Goal: Task Accomplishment & Management: Manage account settings

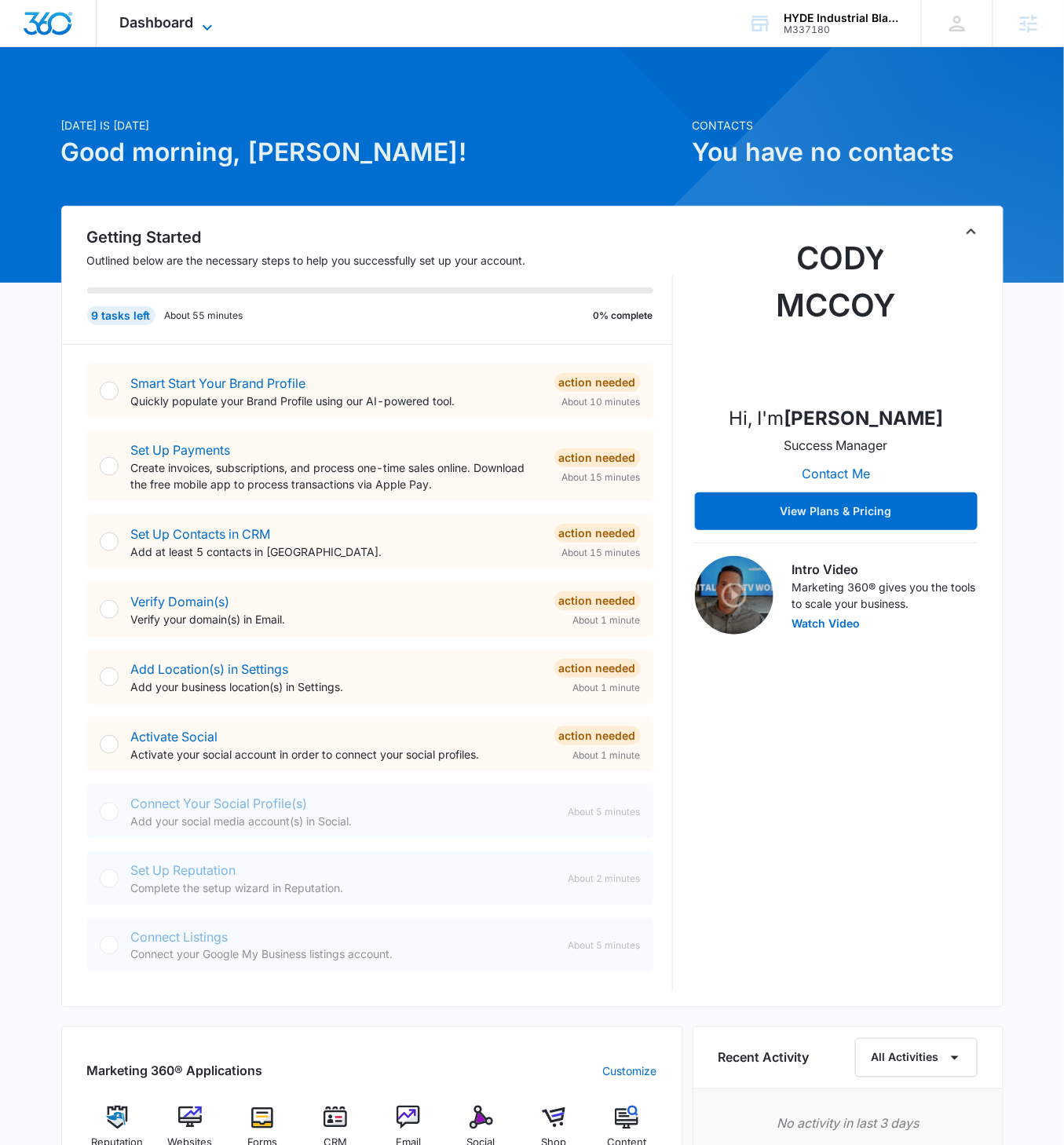
click at [198, 21] on icon at bounding box center [206, 27] width 19 height 19
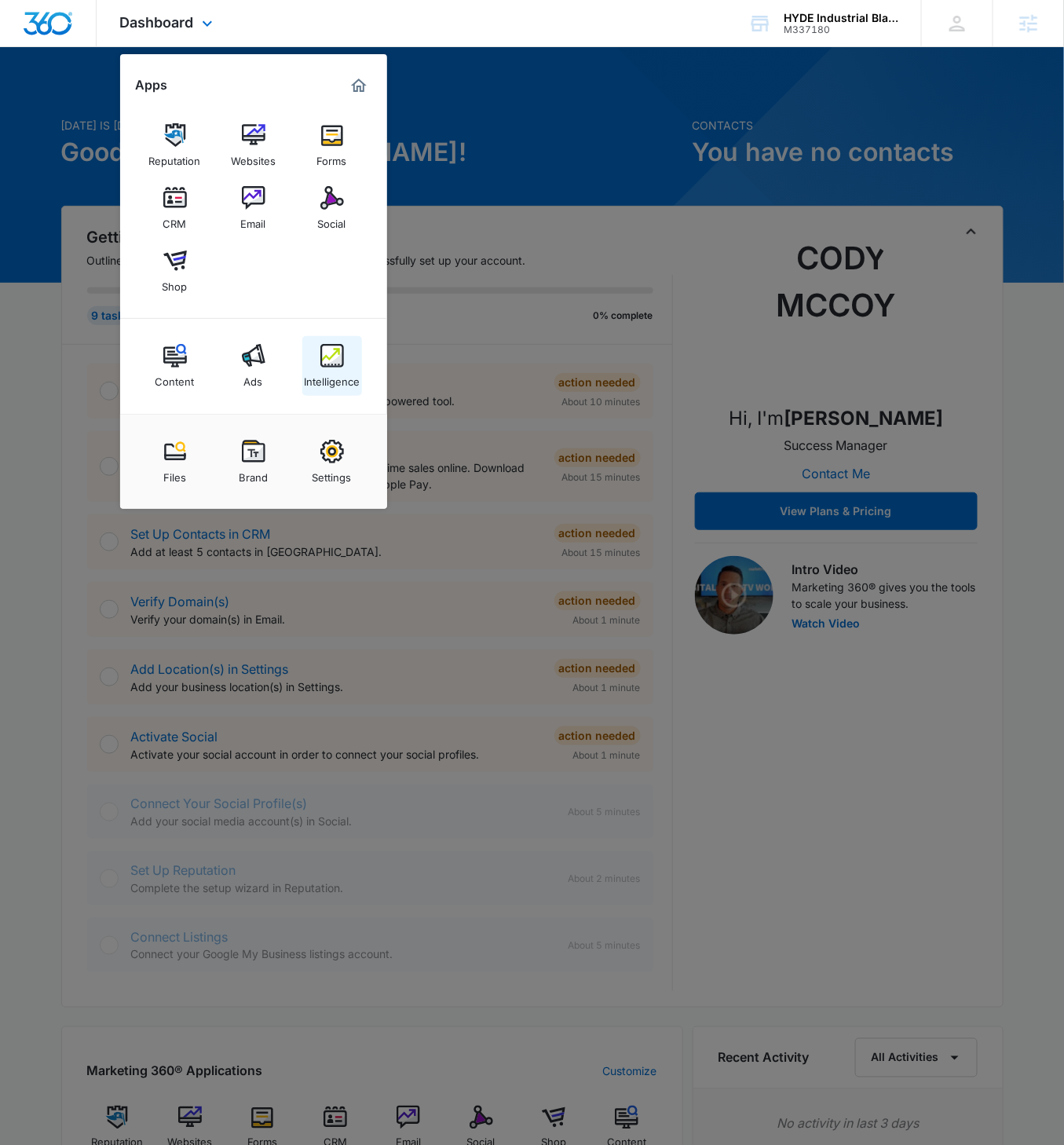
click at [341, 357] on img at bounding box center [332, 356] width 23 height 23
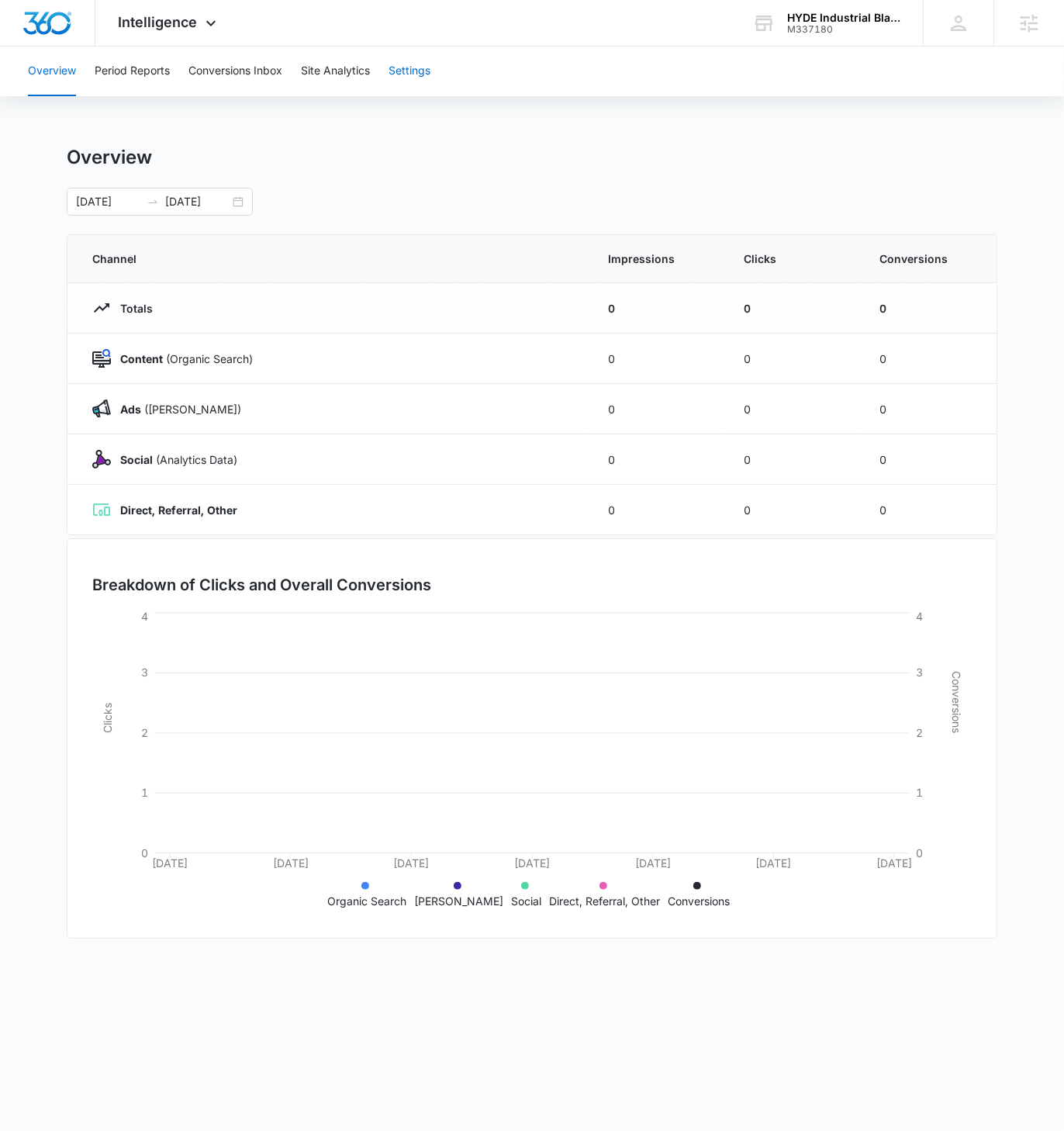
click at [406, 89] on button "Settings" at bounding box center [409, 71] width 42 height 49
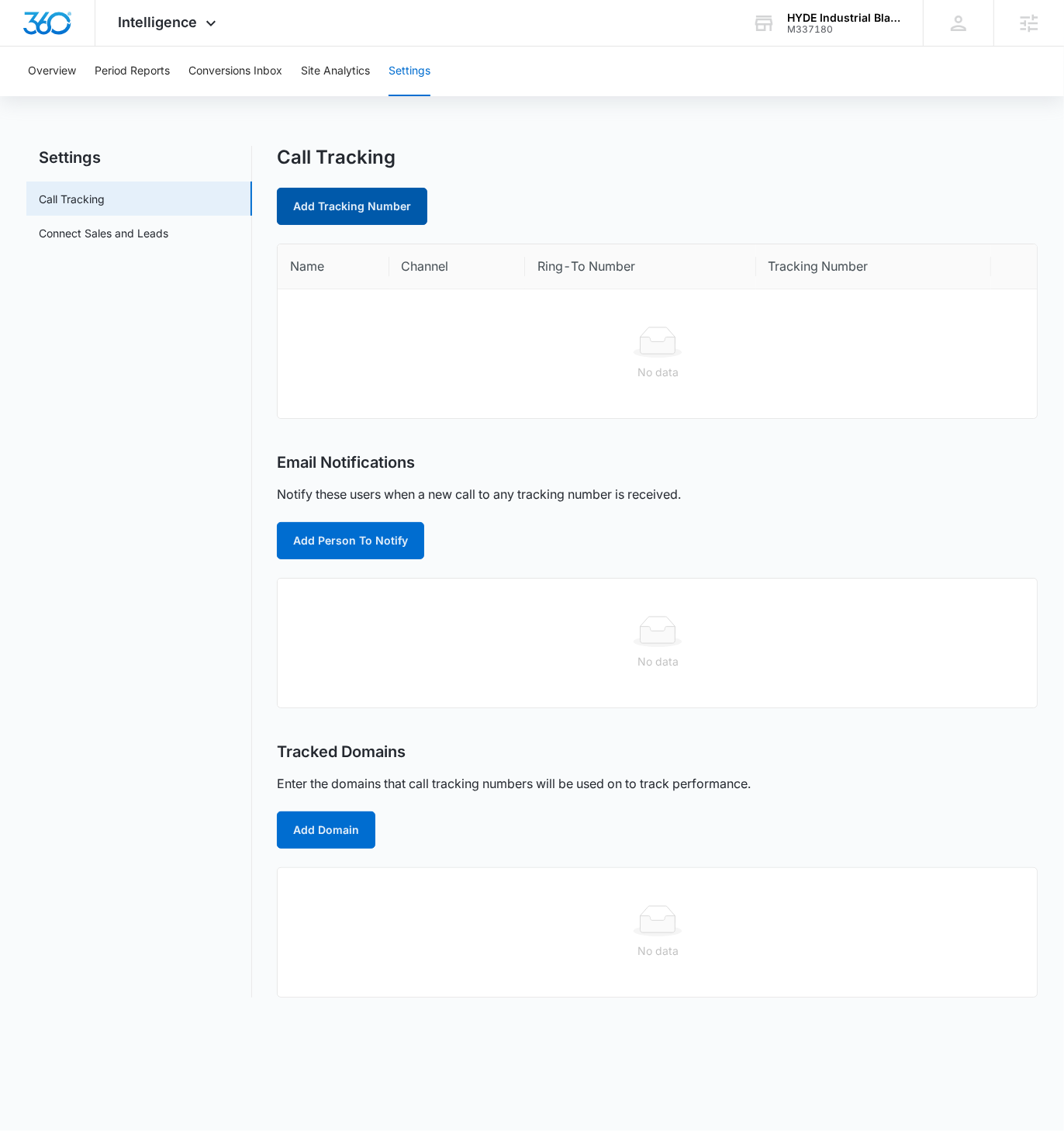
click at [380, 202] on link "Add Tracking Number" at bounding box center [351, 207] width 150 height 37
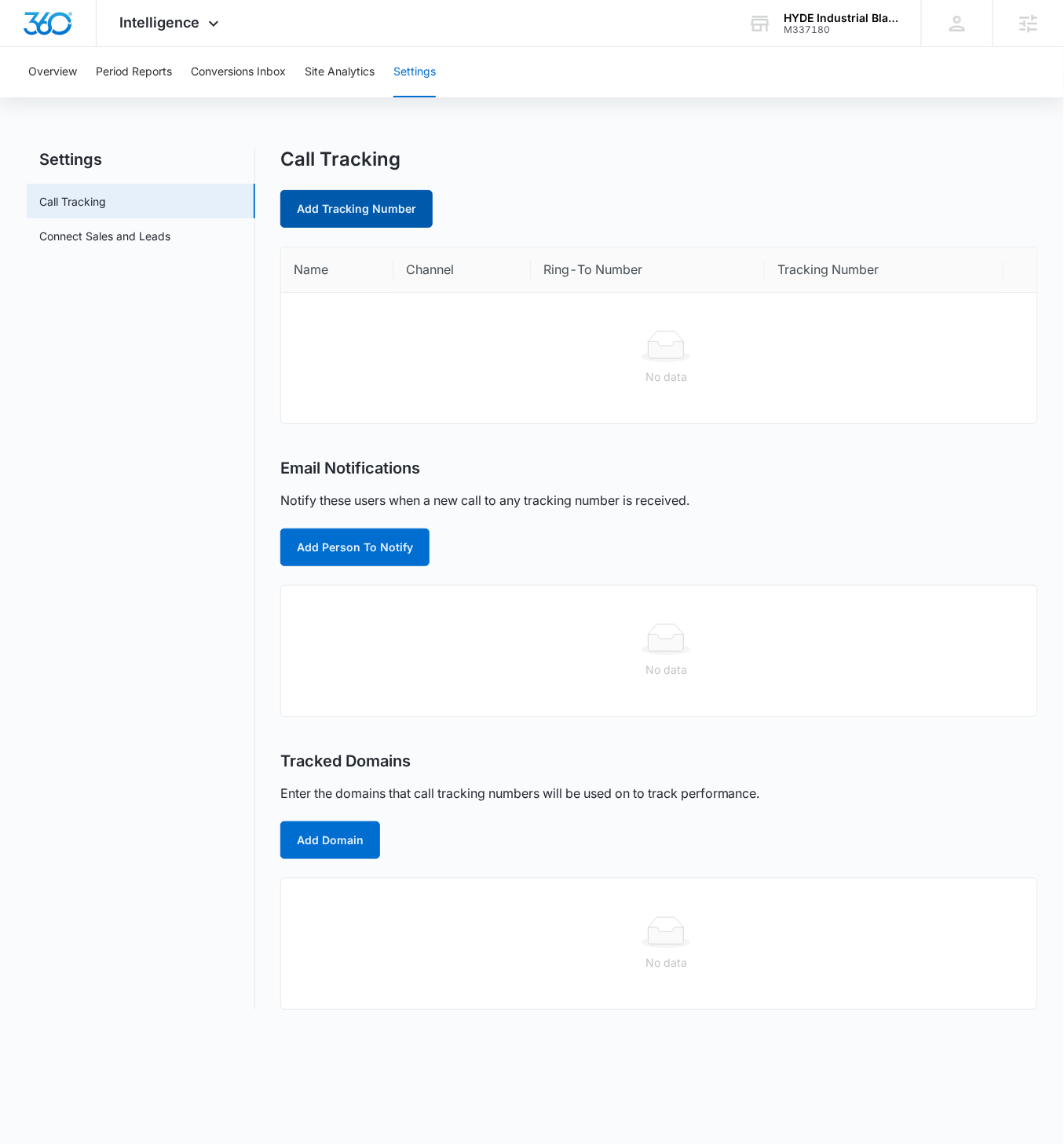
select select "by_area_code"
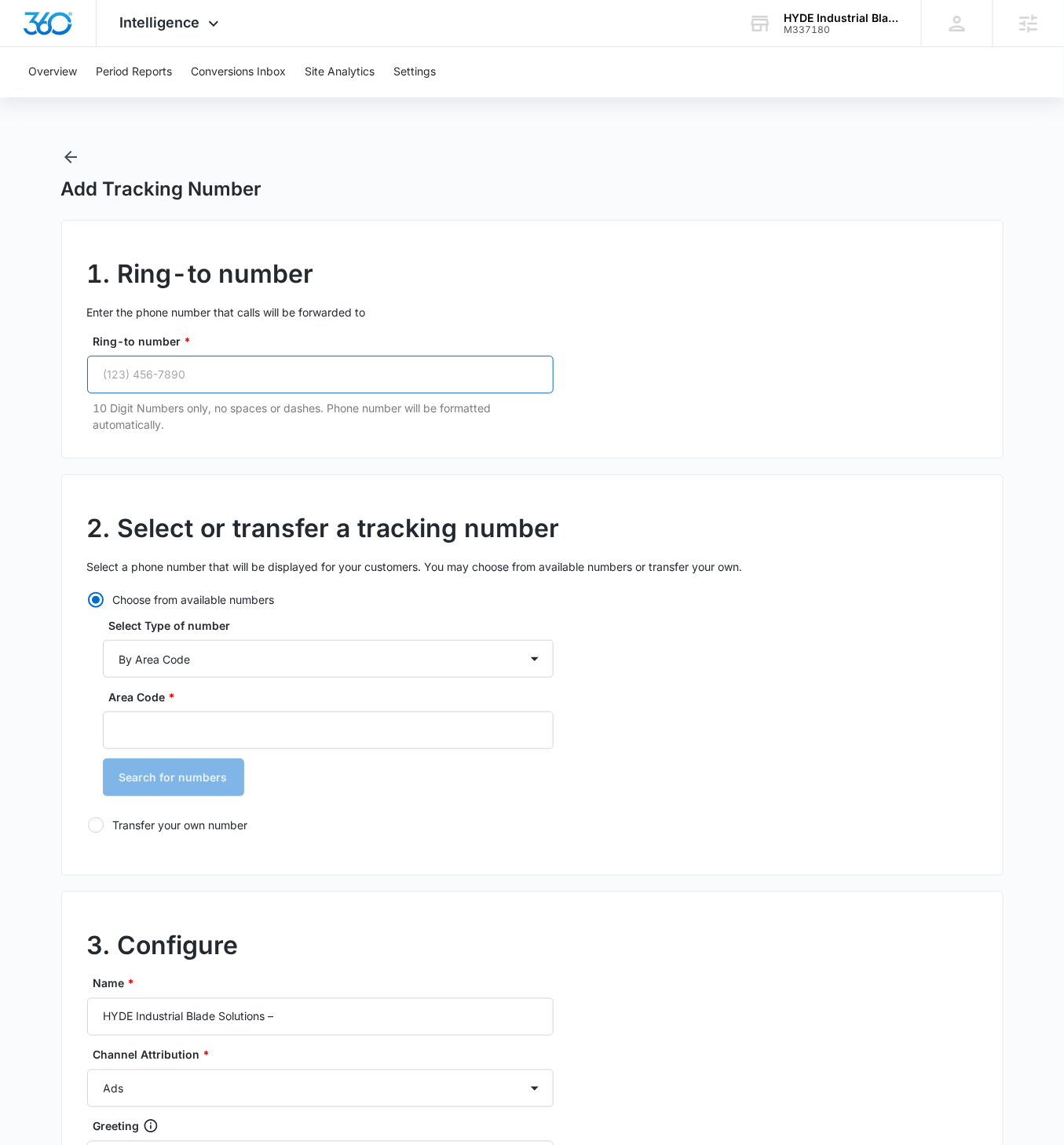
click at [188, 365] on input "Ring-to number *" at bounding box center [320, 375] width 466 height 37
paste input "(508) 765-4759"
type input "(508) 765-4759"
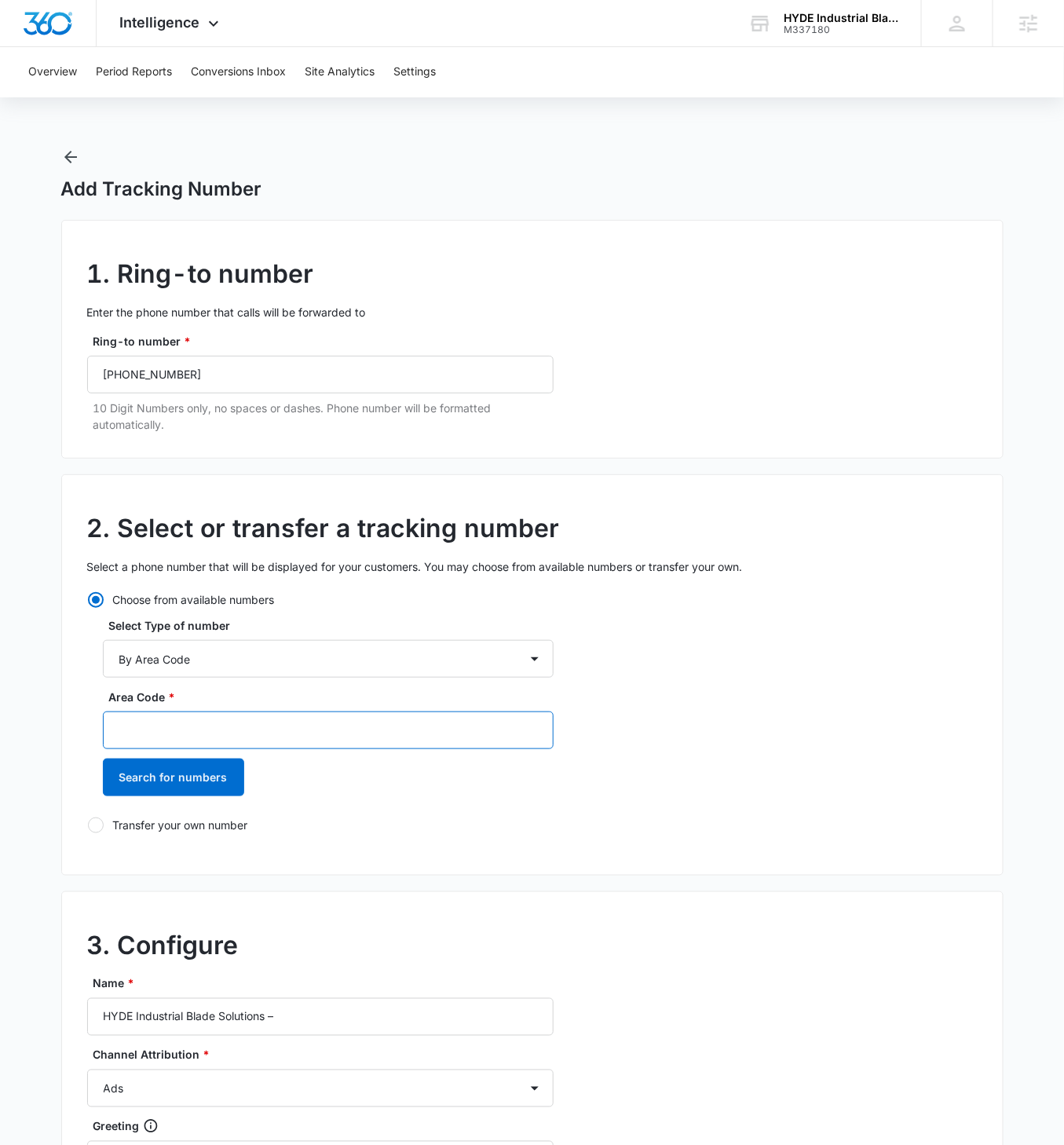
drag, startPoint x: 333, startPoint y: 723, endPoint x: 375, endPoint y: 730, distance: 42.6
click at [333, 658] on input "Area Code *" at bounding box center [328, 730] width 451 height 37
type input "508"
click at [103, 658] on button "Search for numbers" at bounding box center [173, 777] width 141 height 37
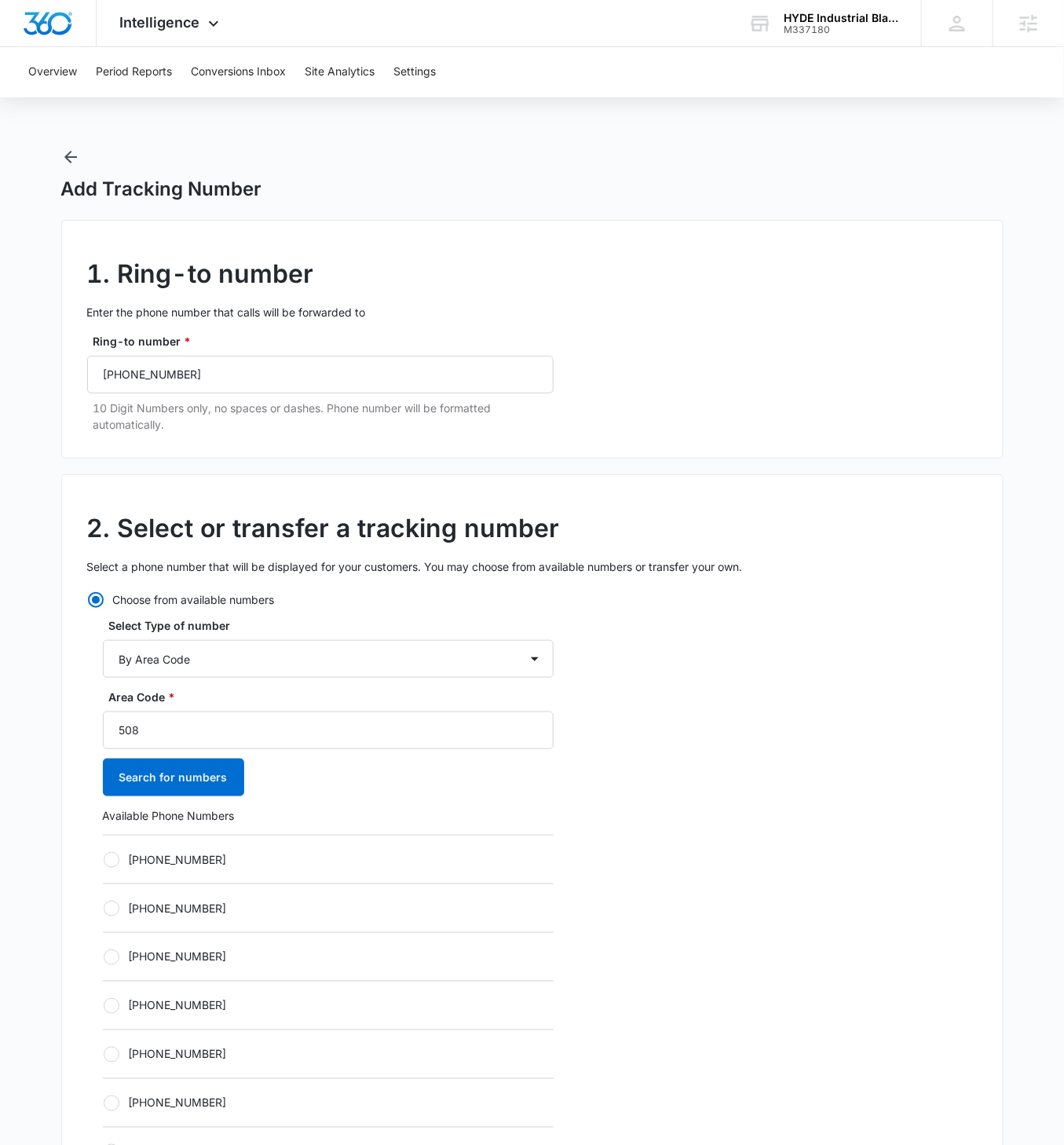
click at [115, 658] on div "+15082338419" at bounding box center [328, 859] width 451 height 49
click at [117, 658] on label "+15082338419" at bounding box center [328, 859] width 451 height 17
click at [103, 658] on input "+15082338419" at bounding box center [103, 859] width 1 height 1
radio input "true"
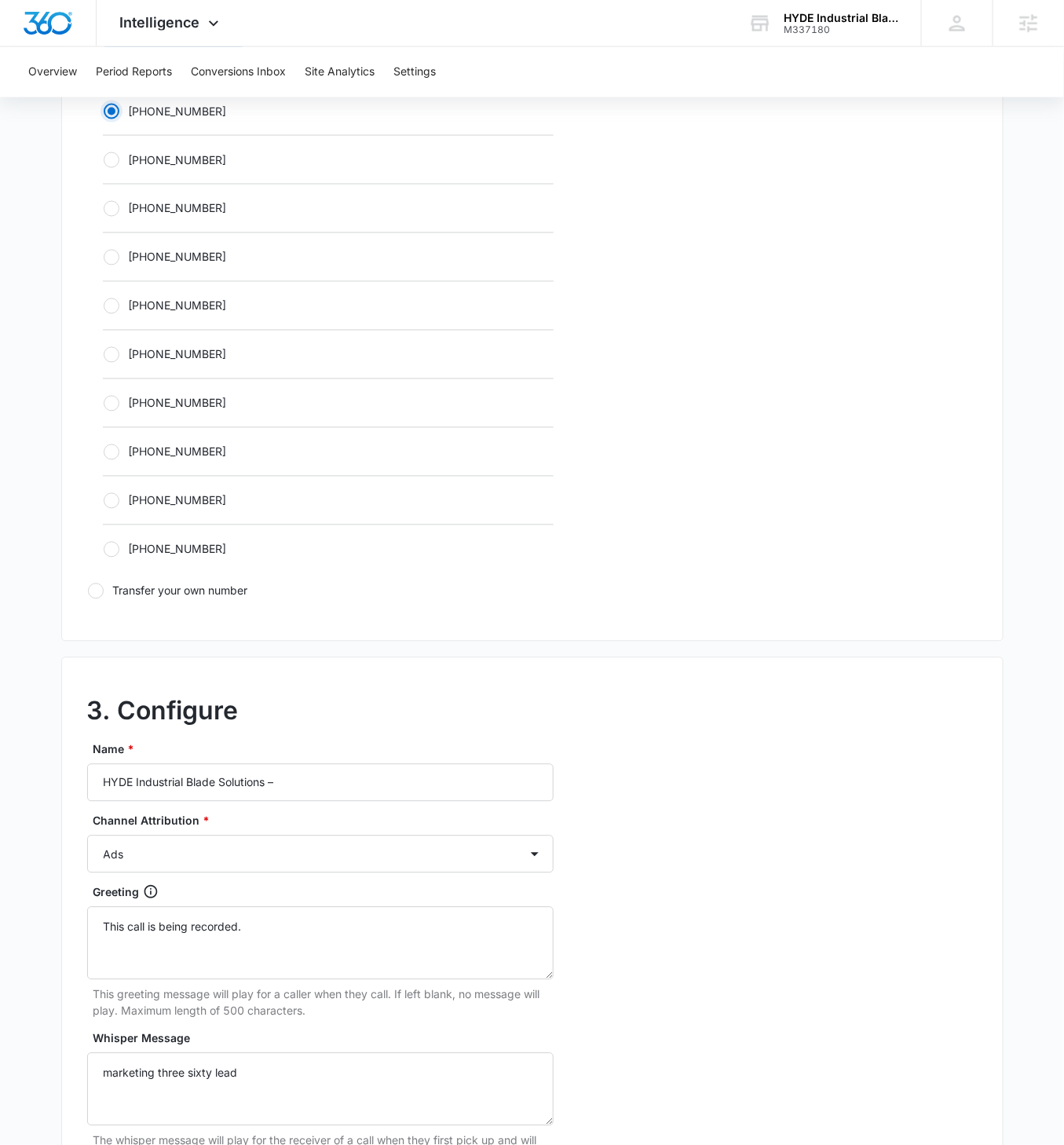
scroll to position [733, 0]
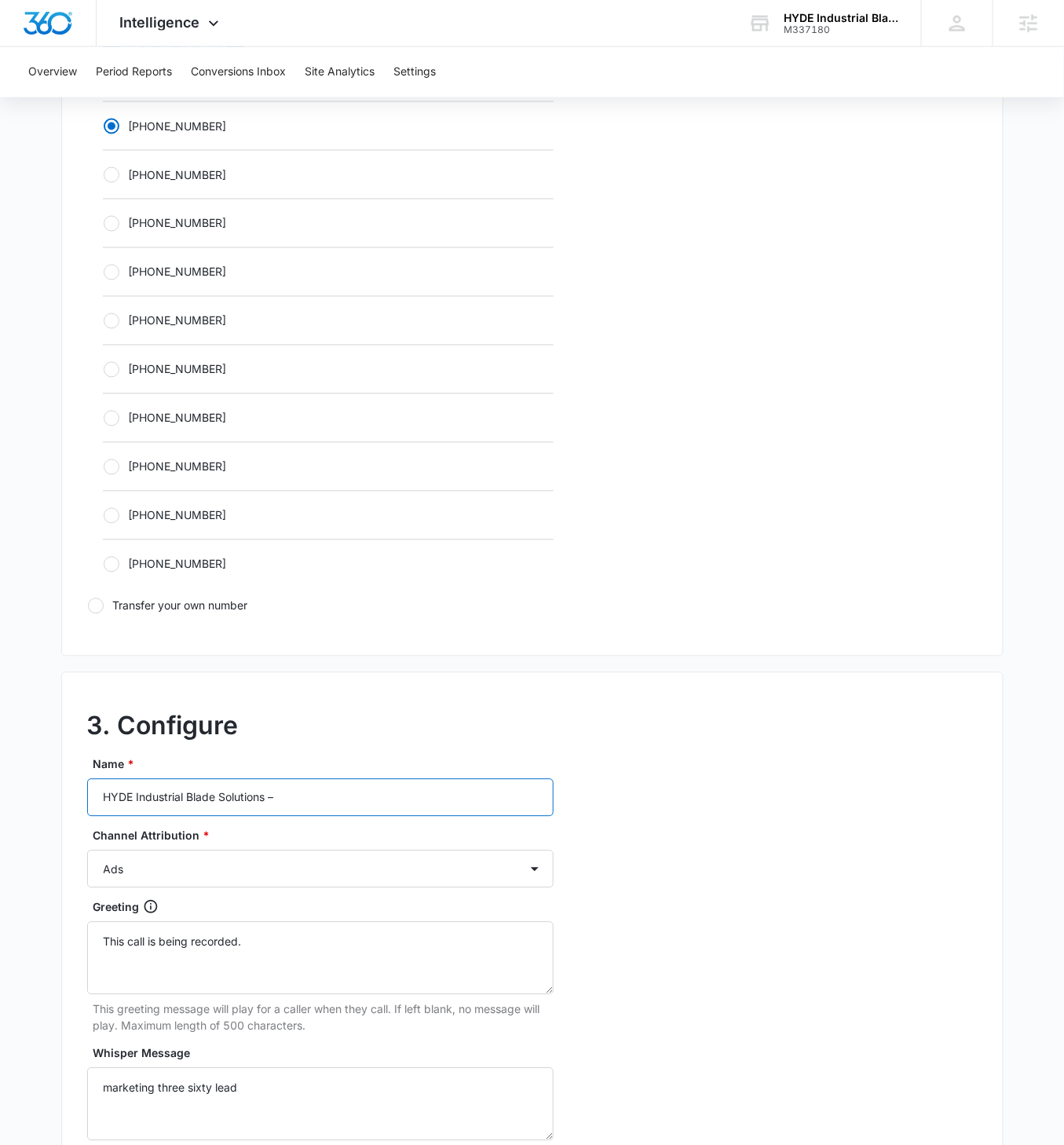
click at [391, 658] on input "HYDE Industrial Blade Solutions –" at bounding box center [320, 797] width 466 height 37
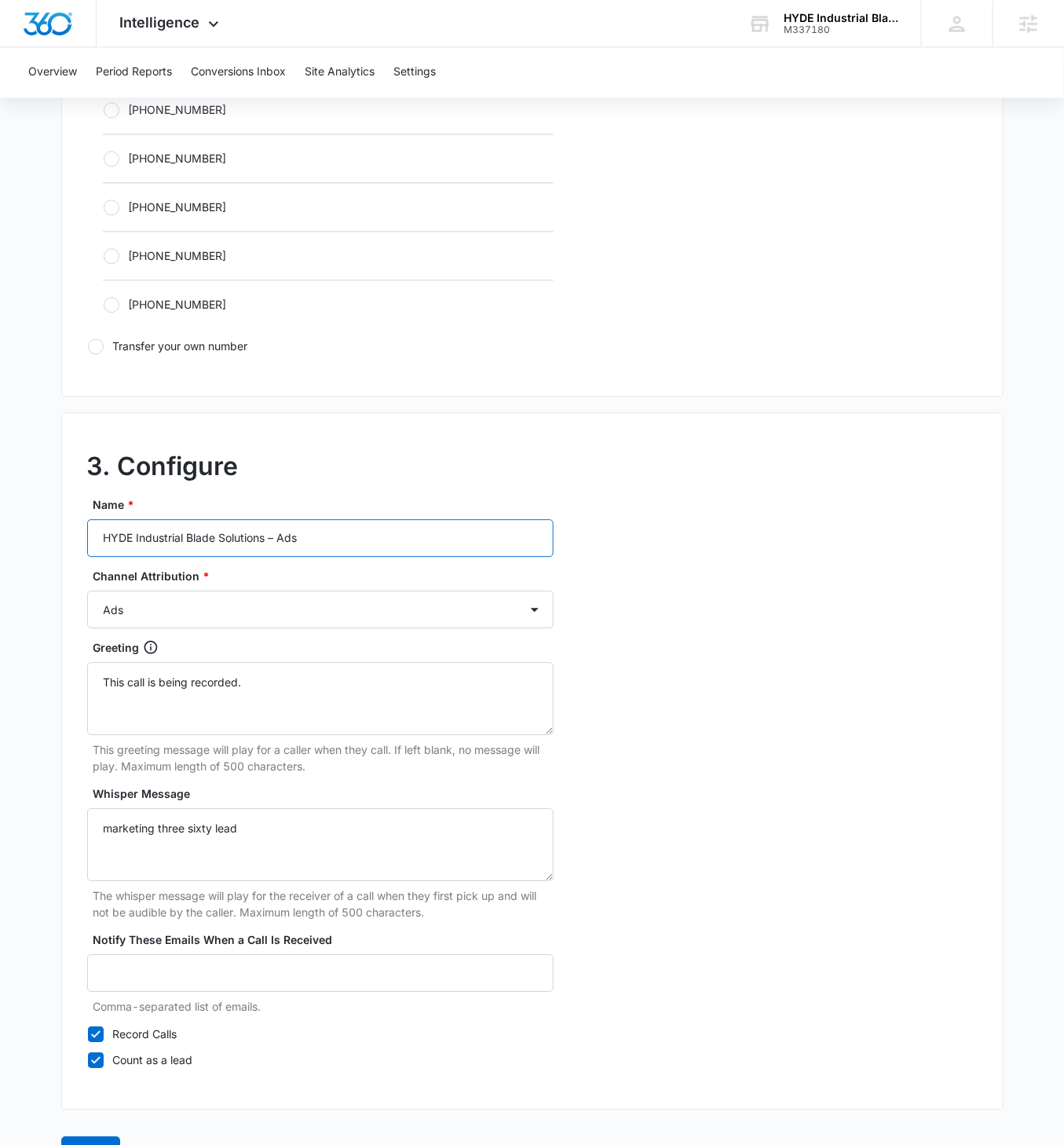
scroll to position [1022, 0]
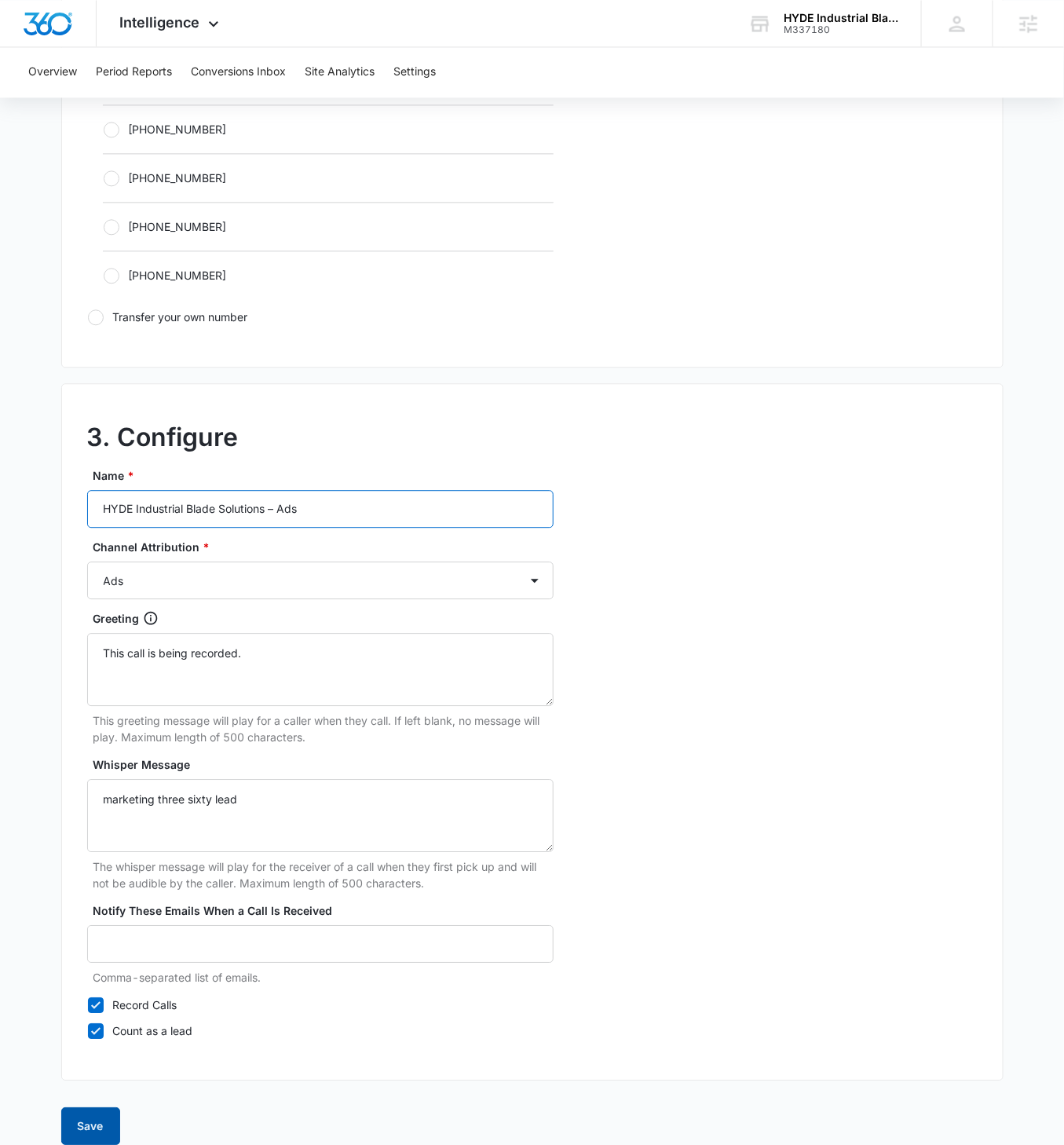
type input "HYDE Industrial Blade Solutions – Ads"
click at [91, 658] on button "Save" at bounding box center [91, 1125] width 59 height 37
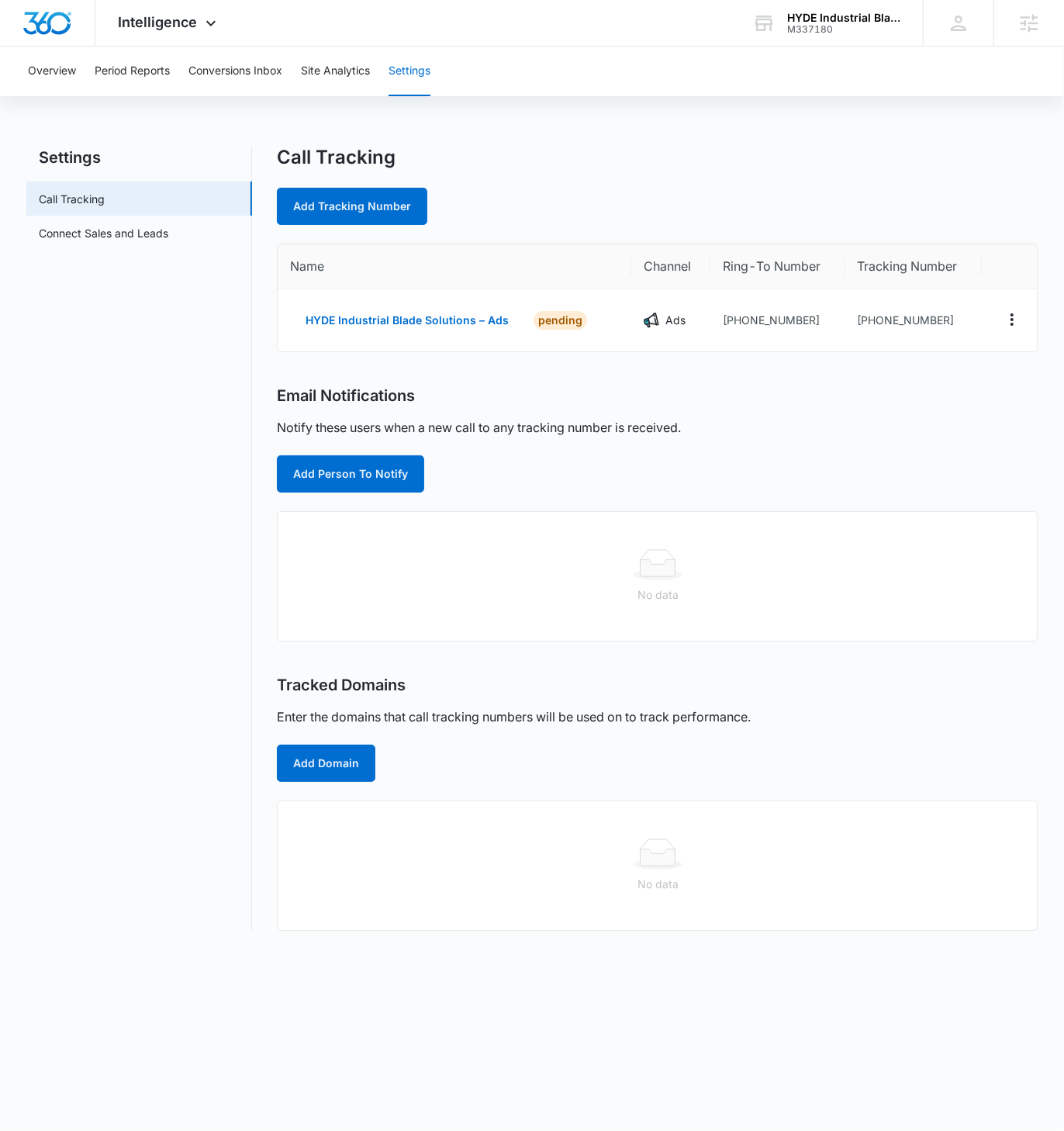
click at [366, 225] on div "Call Tracking Add Tracking Number Name Channel Ring-To Number Tracking Number H…" at bounding box center [656, 538] width 760 height 785
click at [370, 214] on link "Add Tracking Number" at bounding box center [351, 207] width 150 height 37
select select "by_area_code"
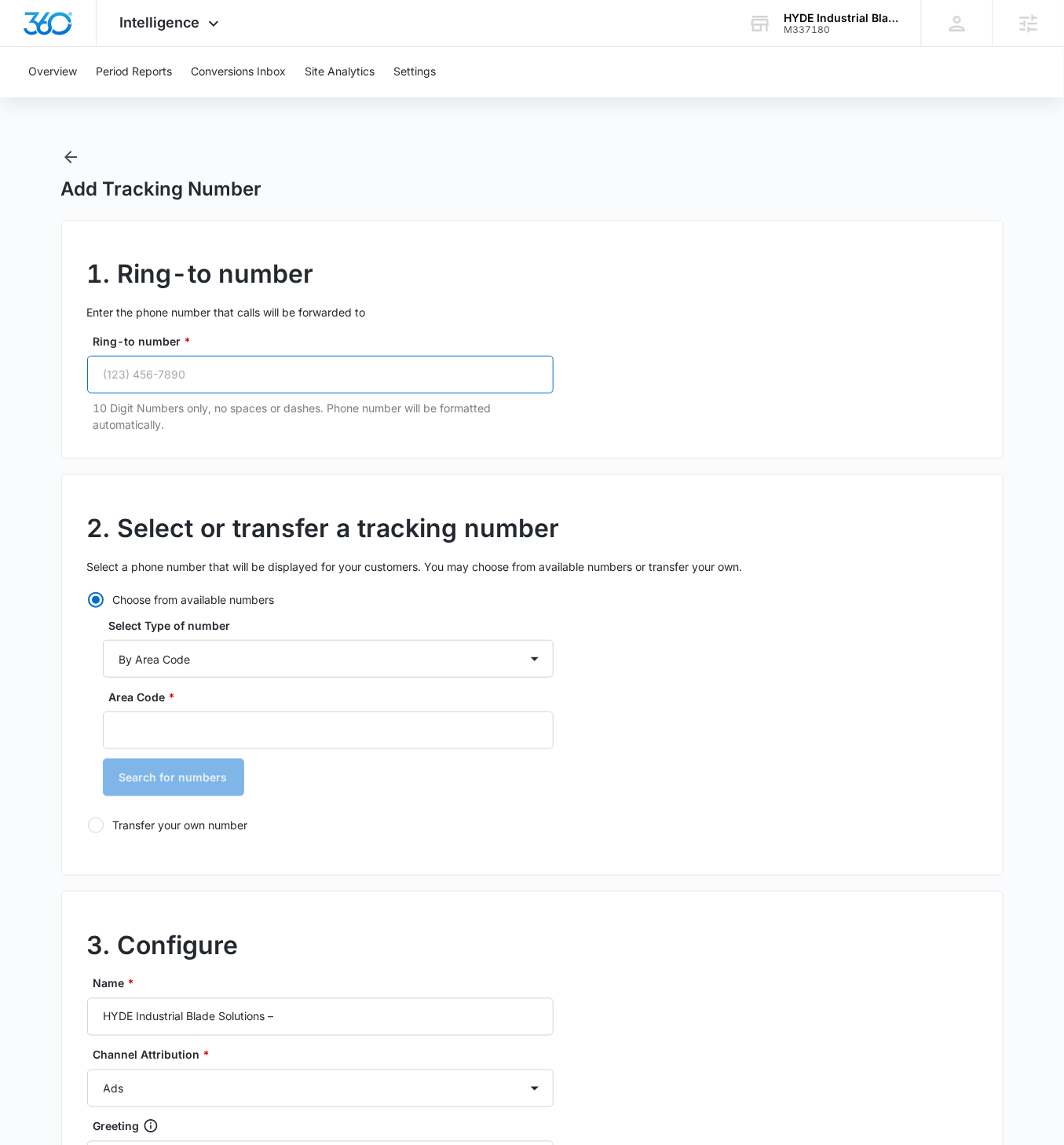
click at [297, 387] on input "Ring-to number *" at bounding box center [320, 375] width 466 height 37
paste input "(508) 765-4759"
type input "(508) 765-4759"
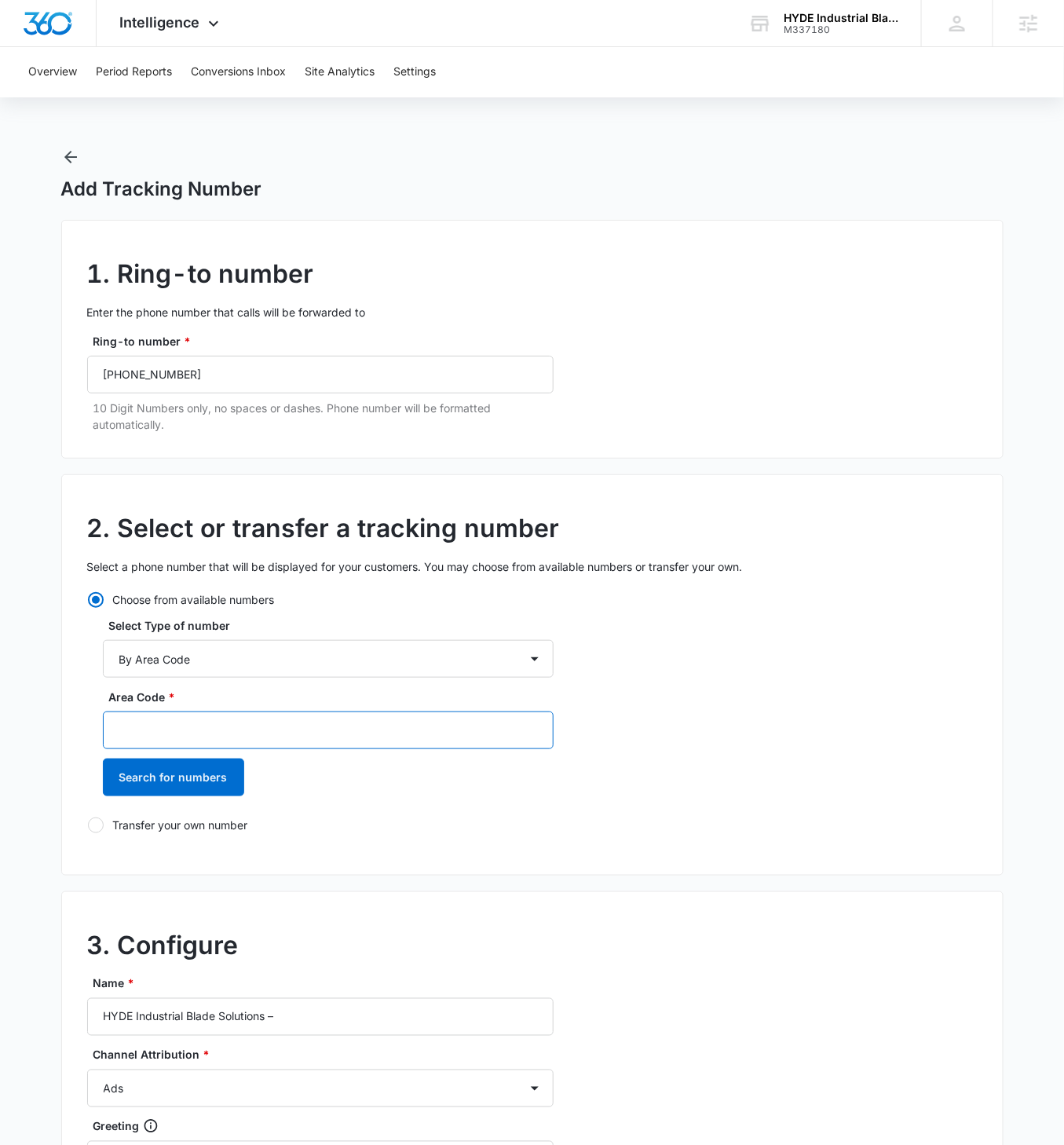
click at [270, 658] on input "Area Code *" at bounding box center [328, 730] width 451 height 37
type input "508"
click at [103, 658] on button "Search for numbers" at bounding box center [173, 777] width 141 height 37
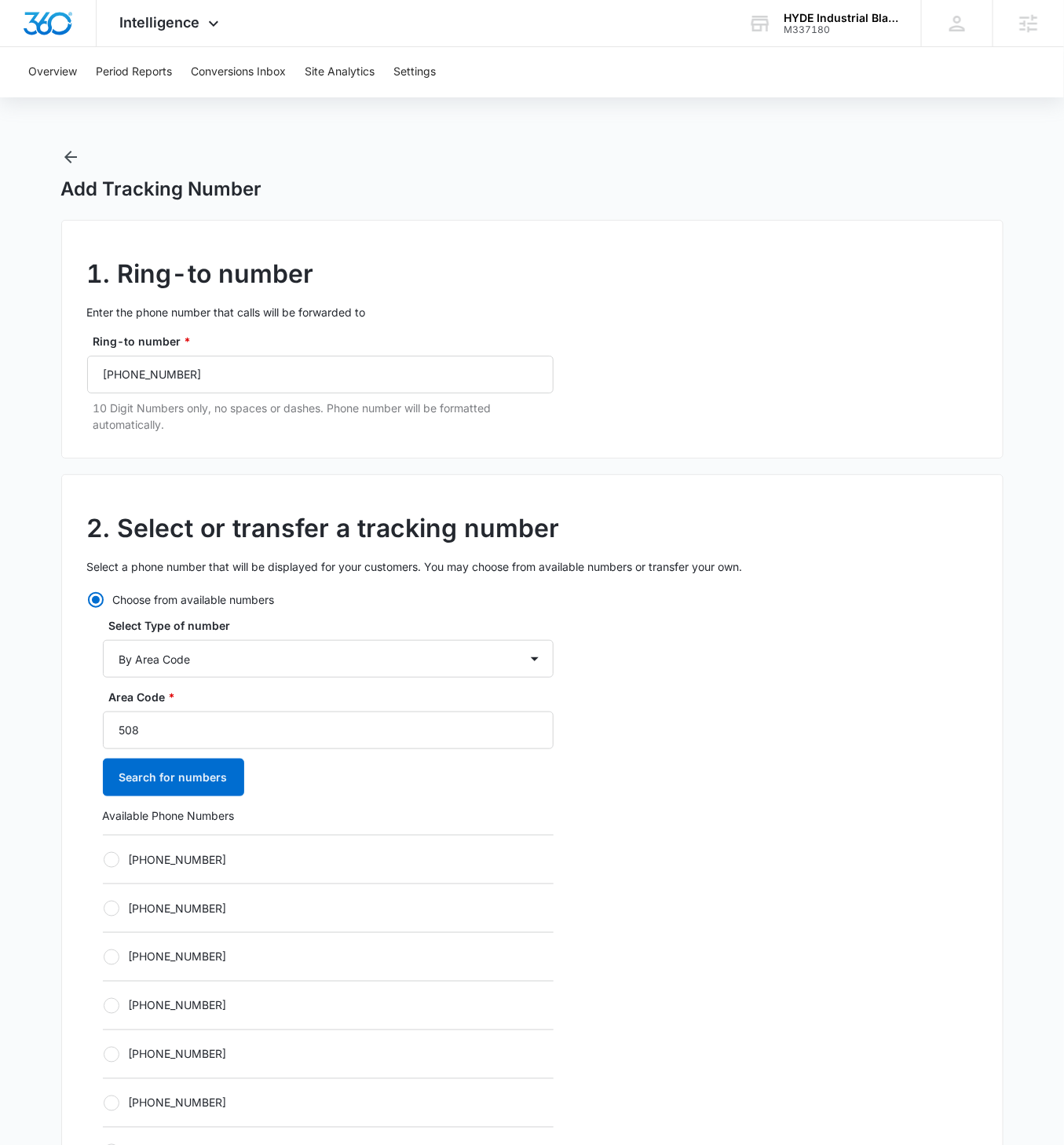
click at [130, 658] on label "[PHONE_NUMBER]" at bounding box center [328, 859] width 451 height 17
click at [103, 658] on input "[PHONE_NUMBER]" at bounding box center [103, 859] width 1 height 1
radio input "true"
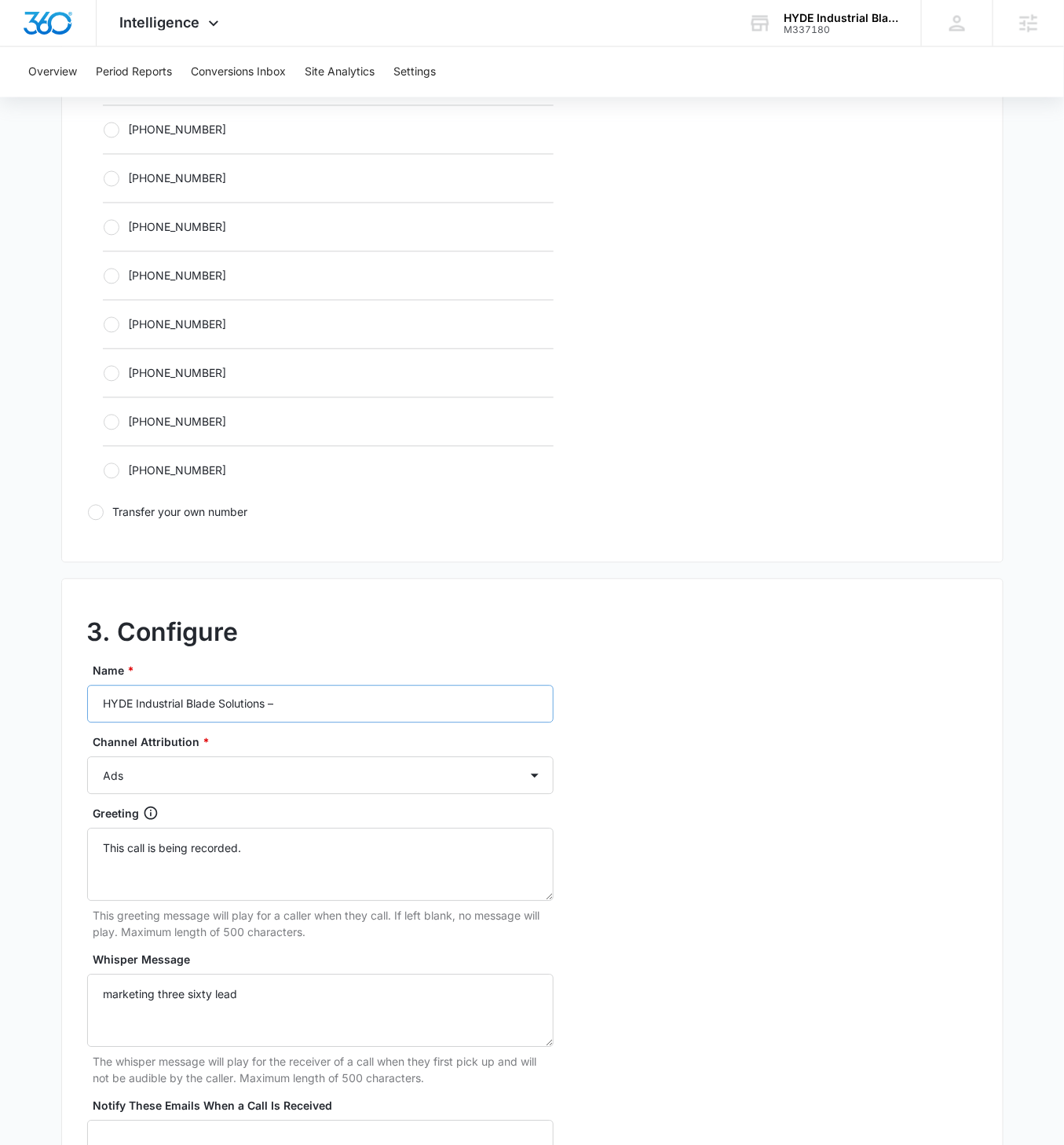
scroll to position [862, 0]
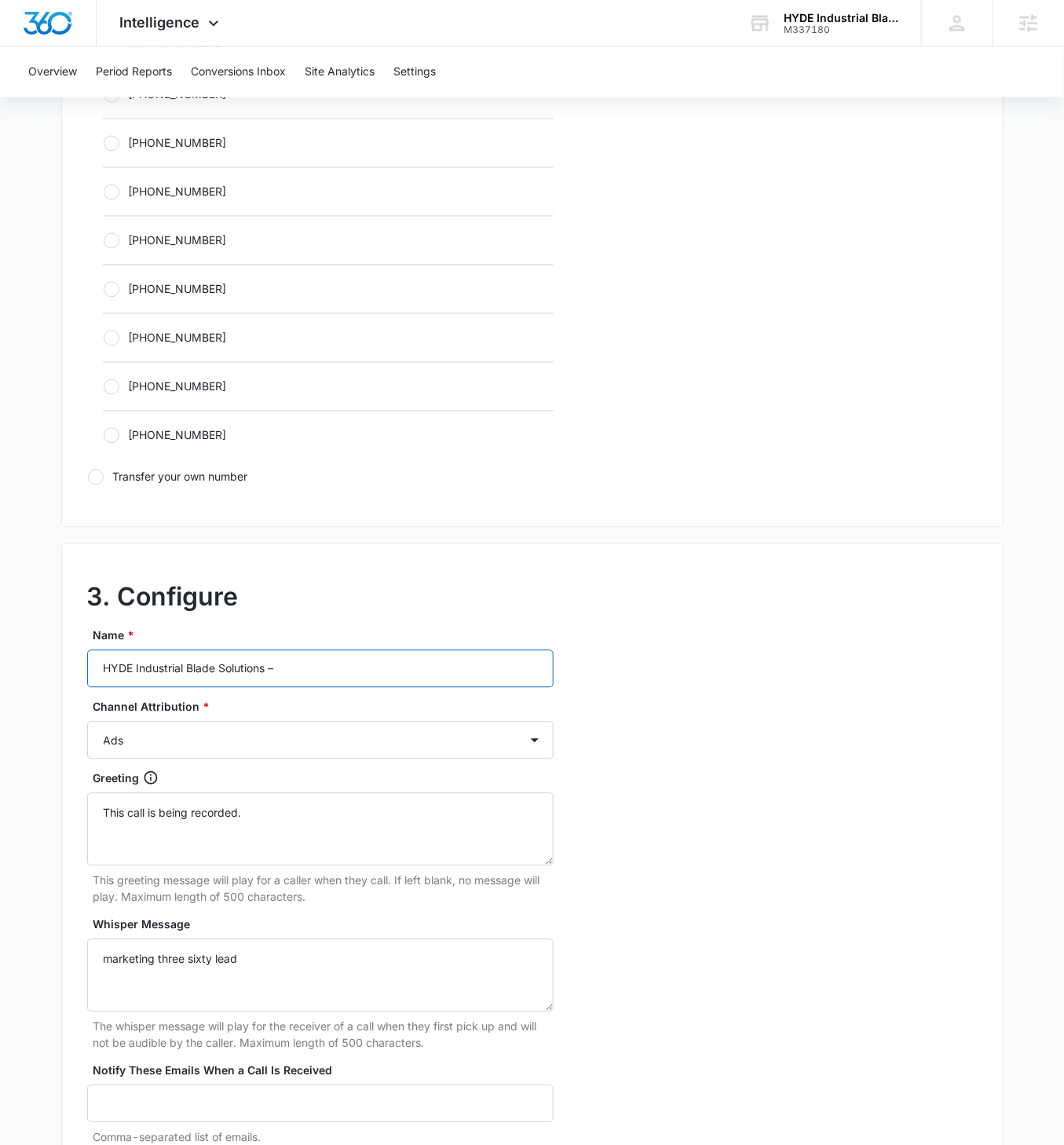
click at [360, 658] on input "HYDE Industrial Blade Solutions –" at bounding box center [320, 669] width 466 height 37
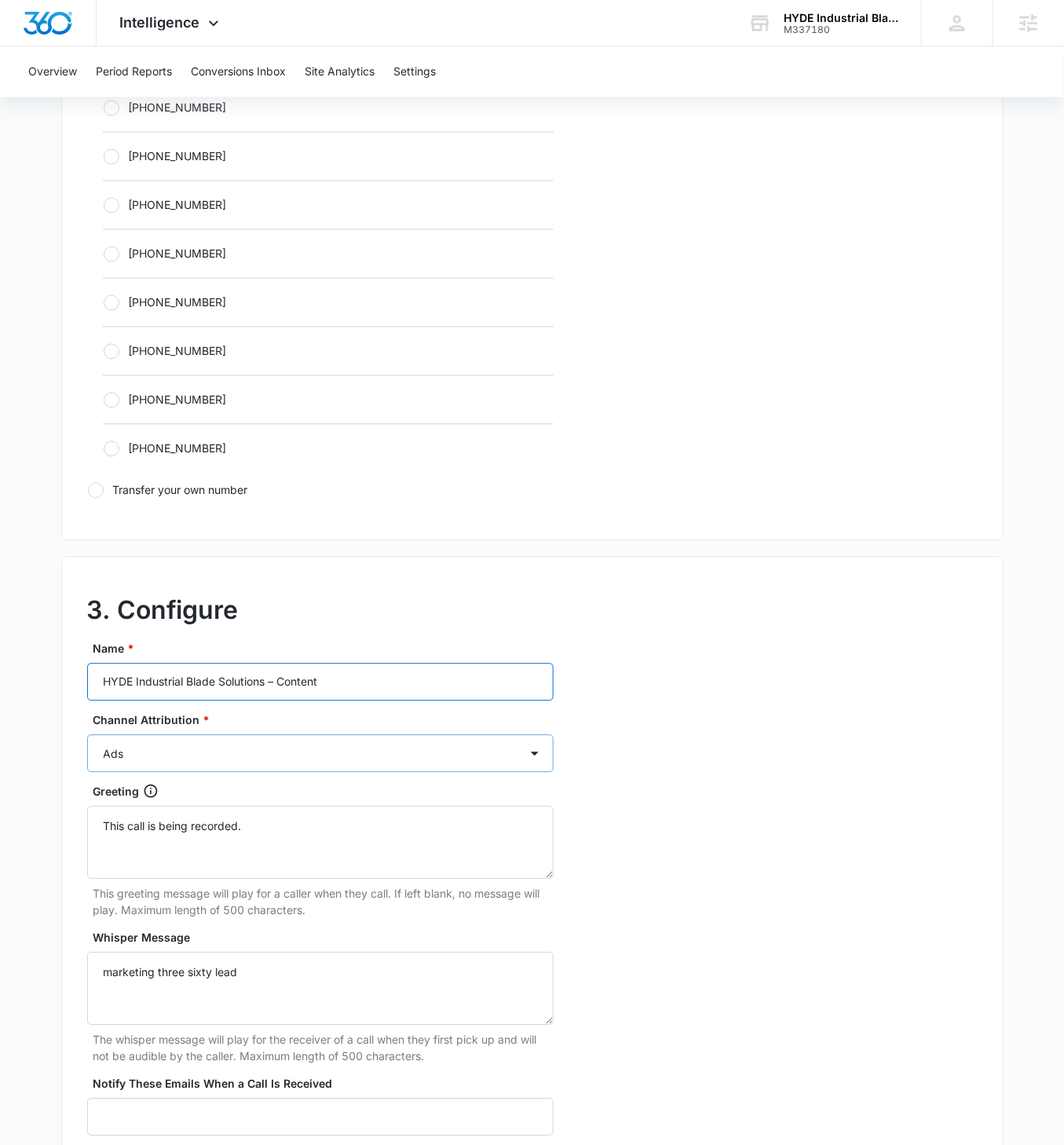
scroll to position [838, 0]
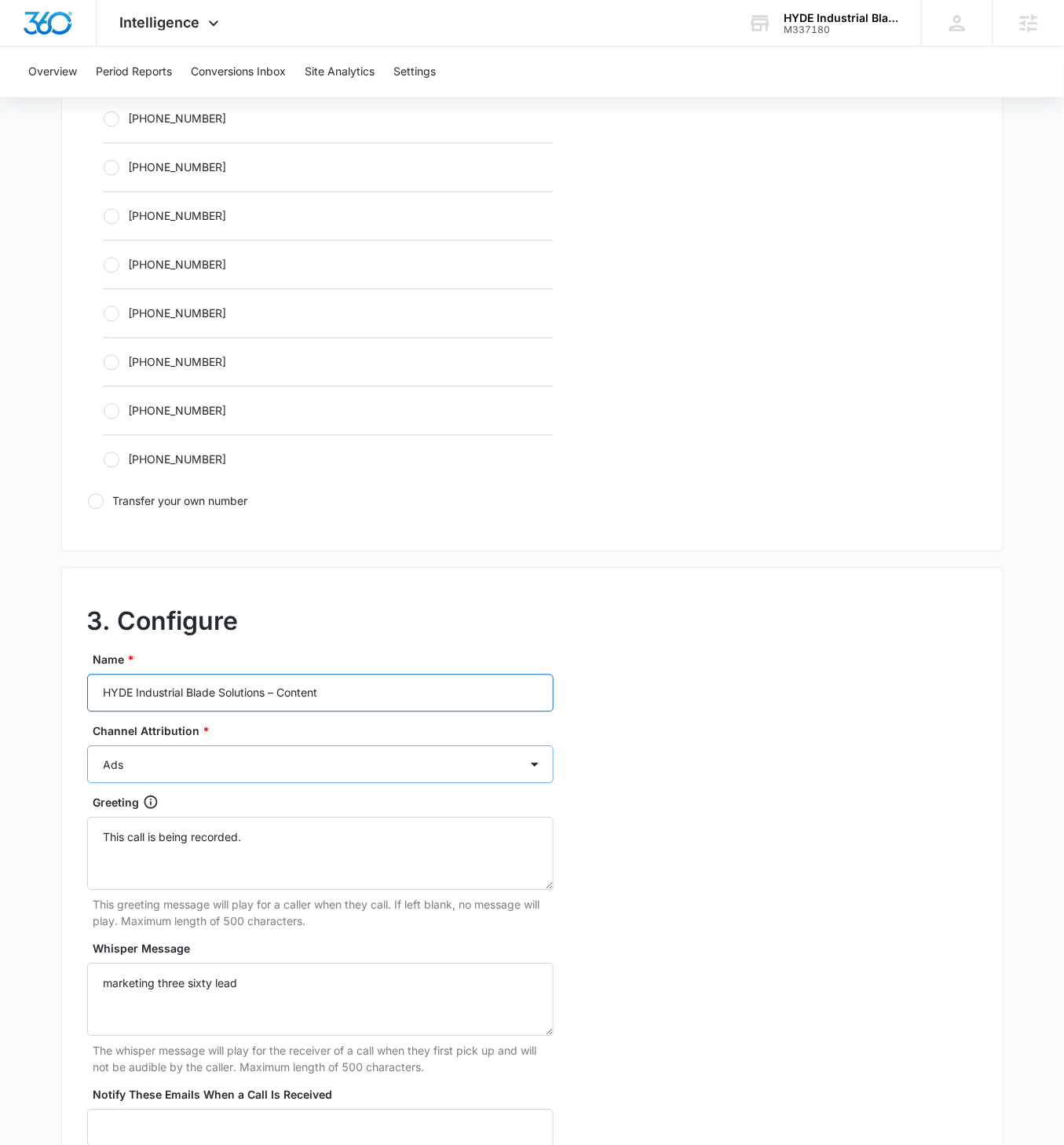
type input "HYDE Industrial Blade Solutions – Content"
click at [447, 658] on select "Ads Local Service Ads Content Social Other" at bounding box center [320, 764] width 466 height 37
select select "CONTENT"
click at [87, 658] on select "Ads Local Service Ads Content Social Other" at bounding box center [320, 764] width 466 height 37
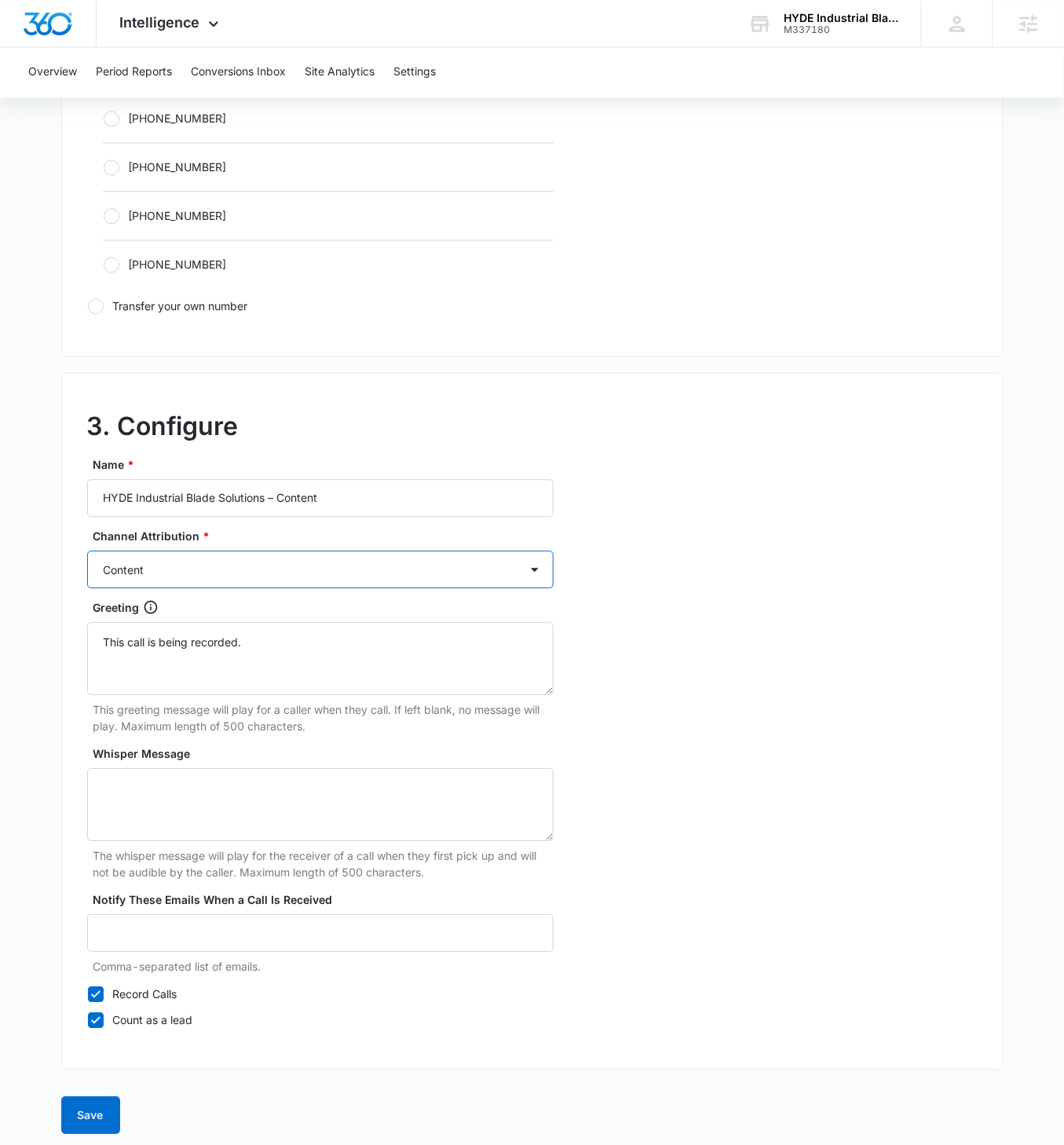
scroll to position [1031, 0]
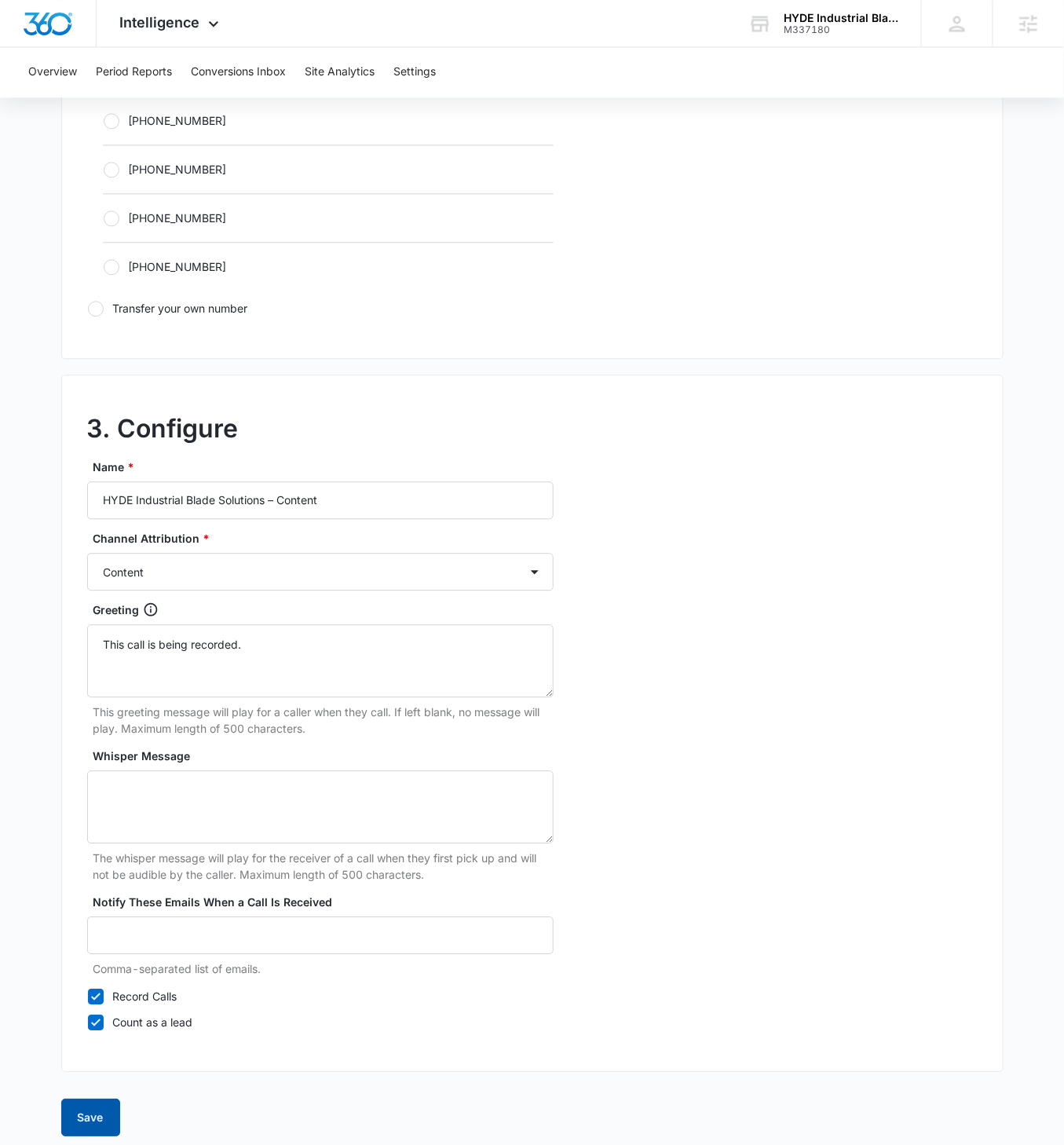
click at [110, 658] on button "Save" at bounding box center [91, 1117] width 59 height 37
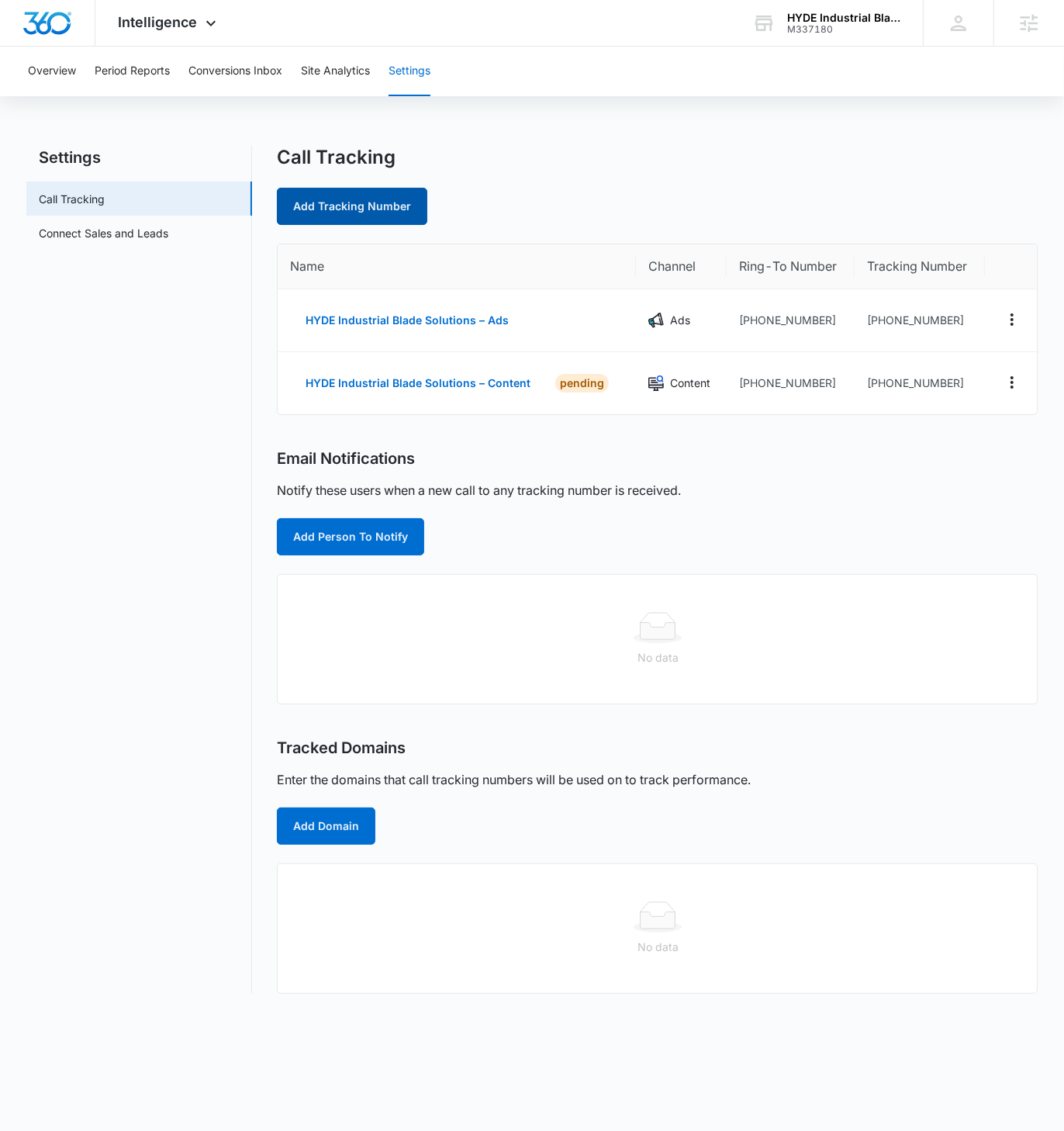
click at [342, 220] on link "Add Tracking Number" at bounding box center [351, 207] width 150 height 37
select select "by_area_code"
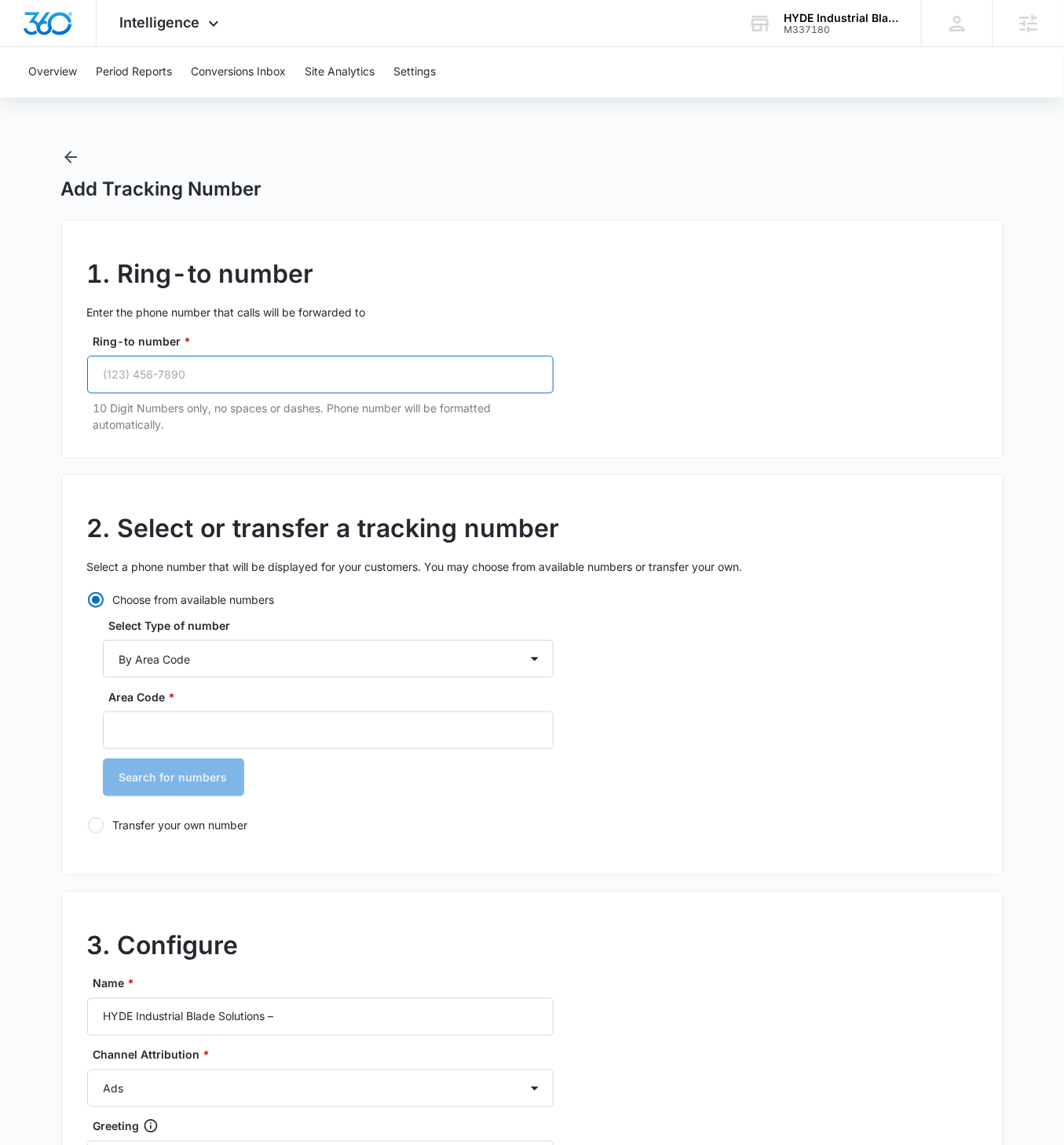
click at [200, 375] on input "Ring-to number *" at bounding box center [320, 375] width 466 height 37
paste input "(508) 765-4759"
type input "(508) 765-4759"
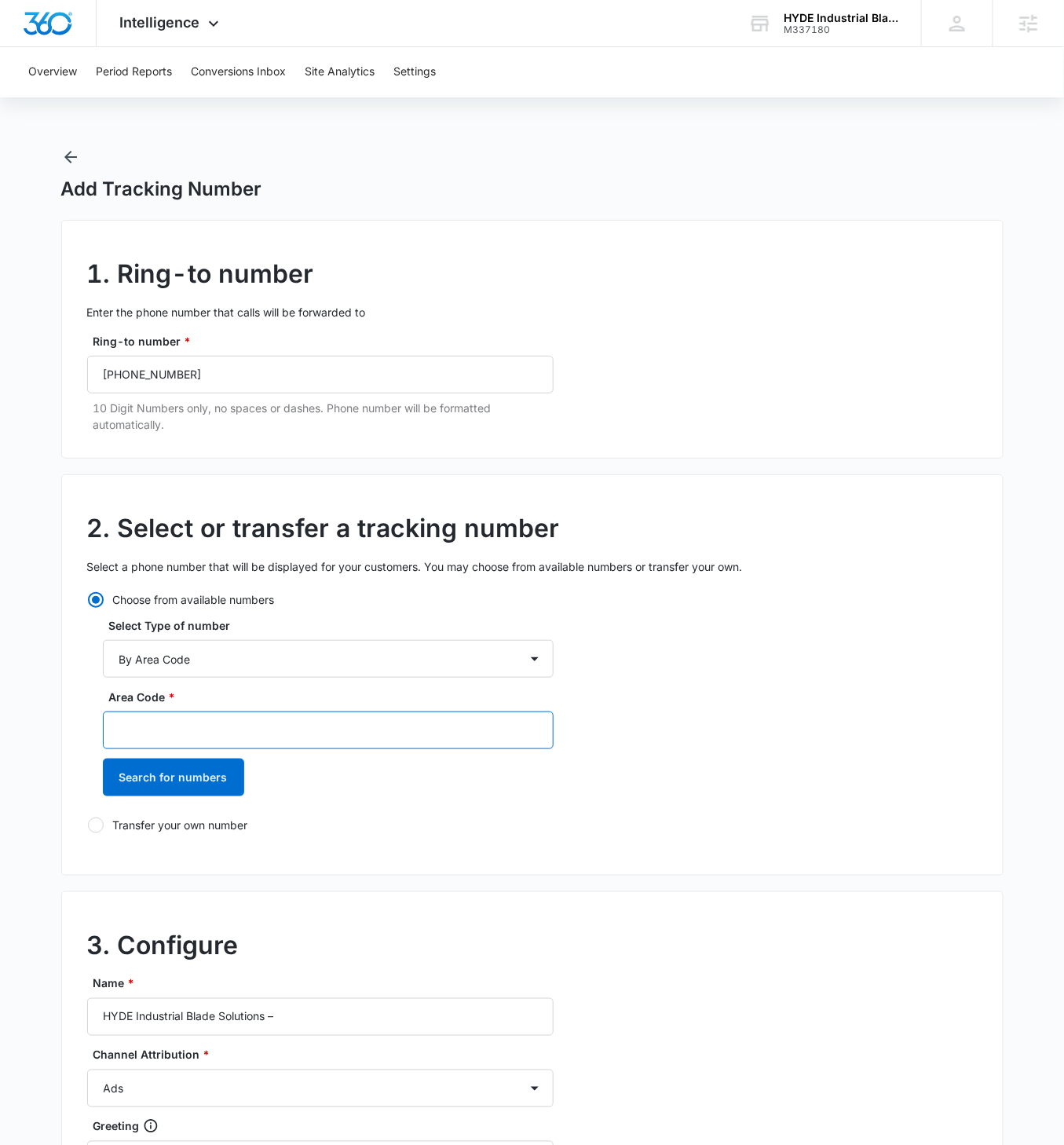
click at [244, 658] on input "Area Code *" at bounding box center [328, 730] width 451 height 37
type input "508"
click at [103, 658] on button "Search for numbers" at bounding box center [173, 777] width 141 height 37
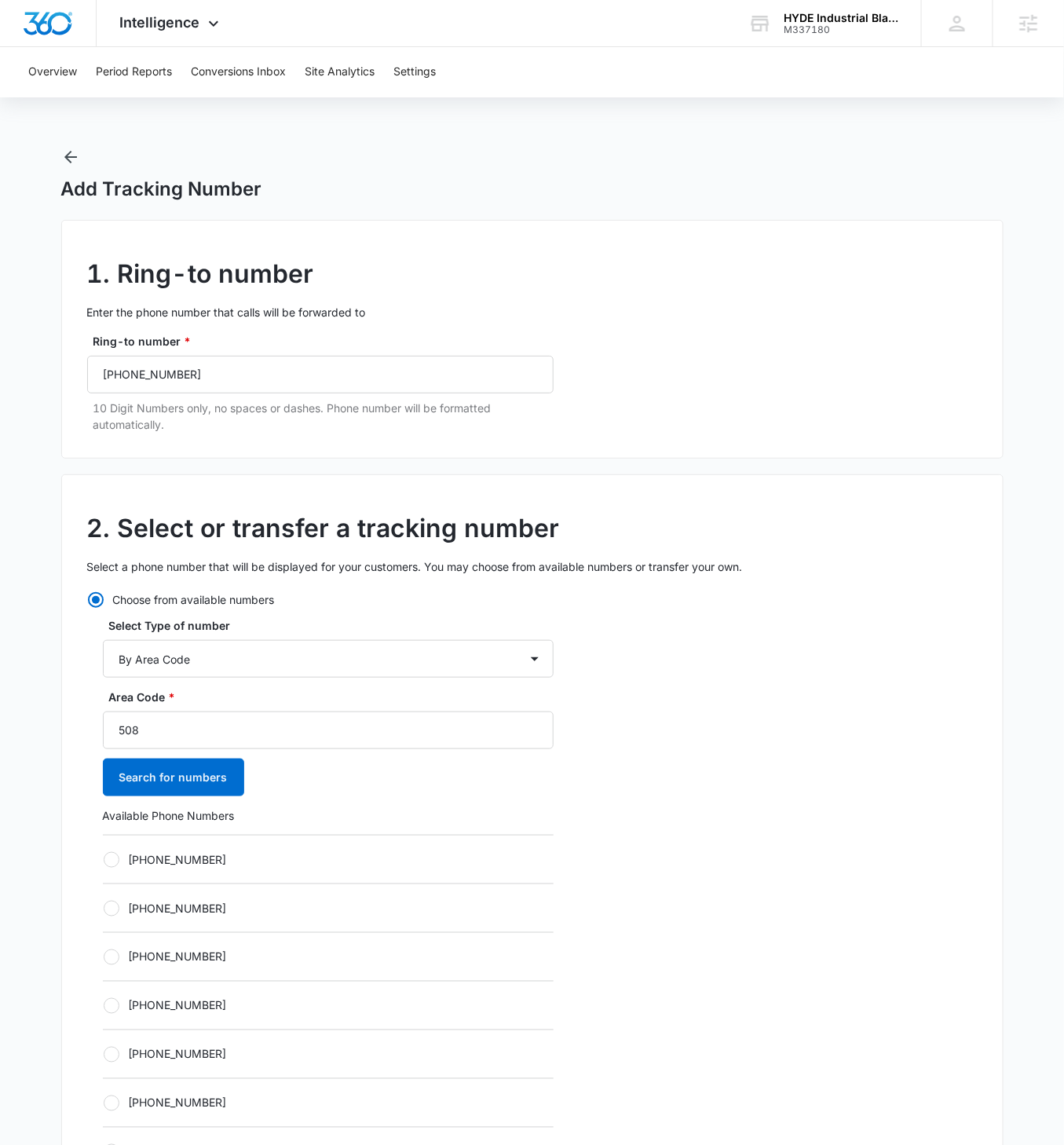
click at [119, 658] on label "[PHONE_NUMBER]" at bounding box center [328, 859] width 451 height 17
click at [103, 658] on input "[PHONE_NUMBER]" at bounding box center [103, 859] width 1 height 1
radio input "true"
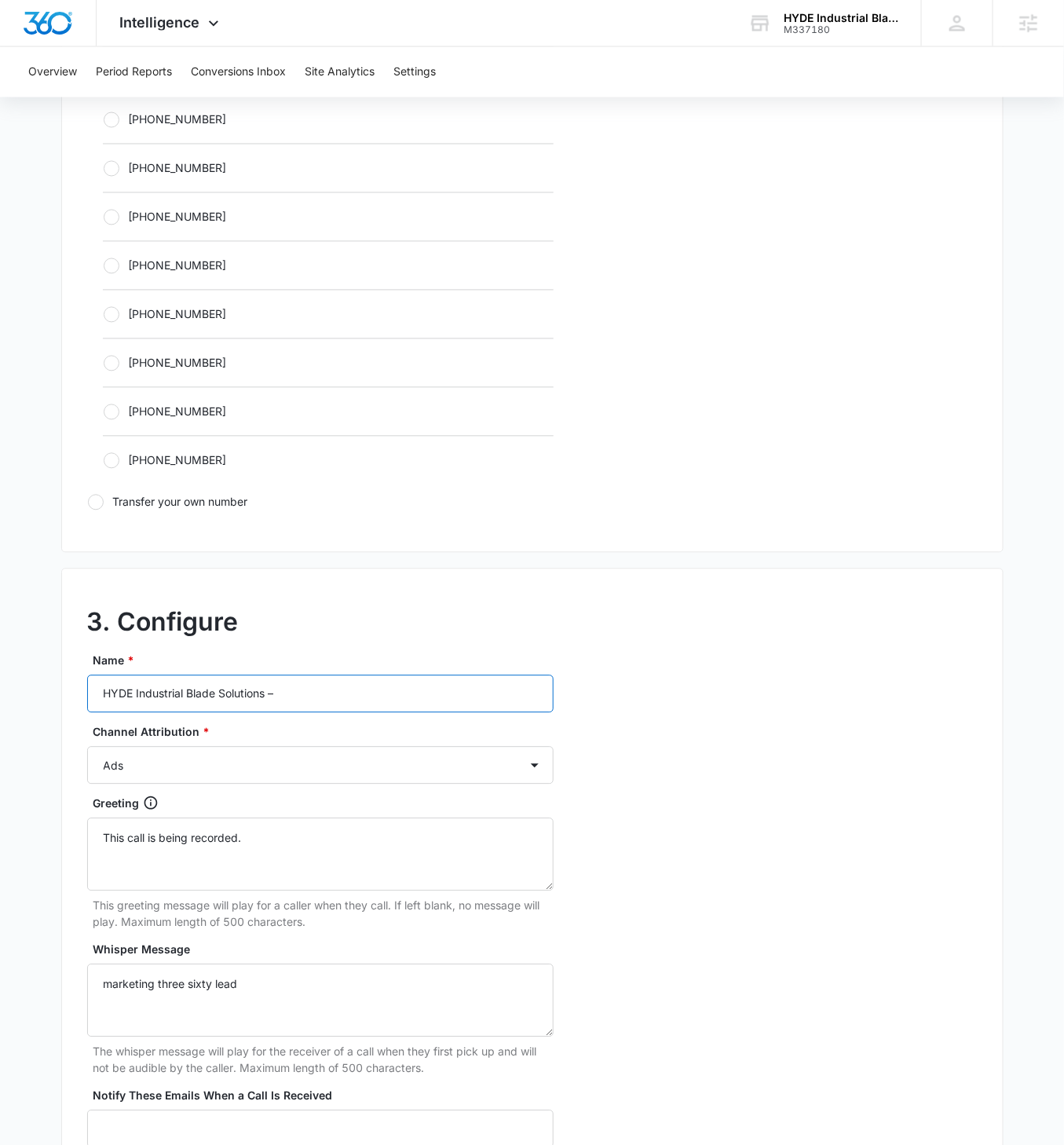
click at [359, 658] on input "HYDE Industrial Blade Solutions –" at bounding box center [320, 694] width 466 height 37
type input "HYDE Industrial Blade Solutions – Social"
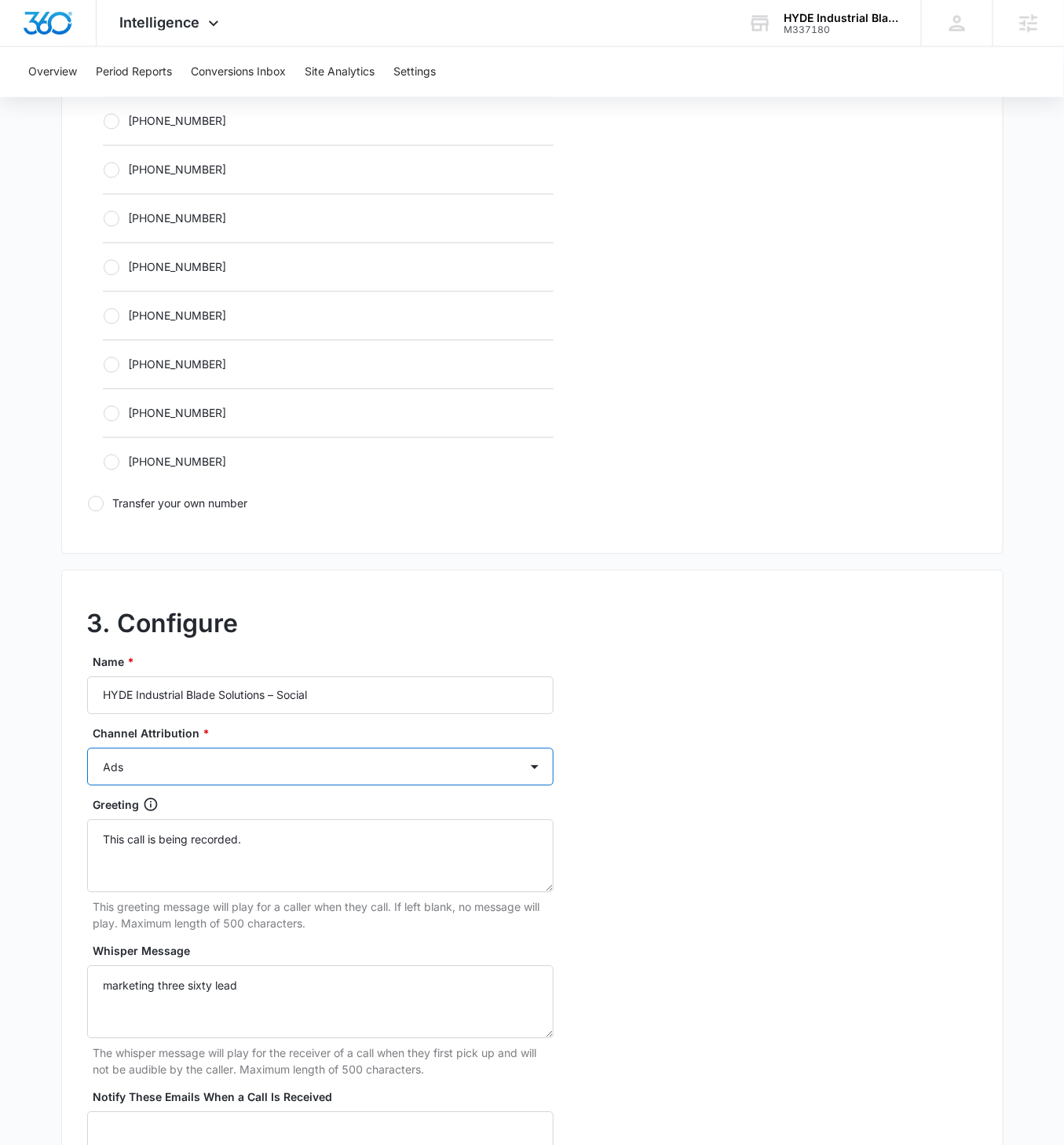
click at [437, 658] on select "Ads Local Service Ads Content Social Other" at bounding box center [320, 767] width 466 height 37
select select "SOCIAL"
click at [87, 658] on select "Ads Local Service Ads Content Social Other" at bounding box center [320, 767] width 466 height 37
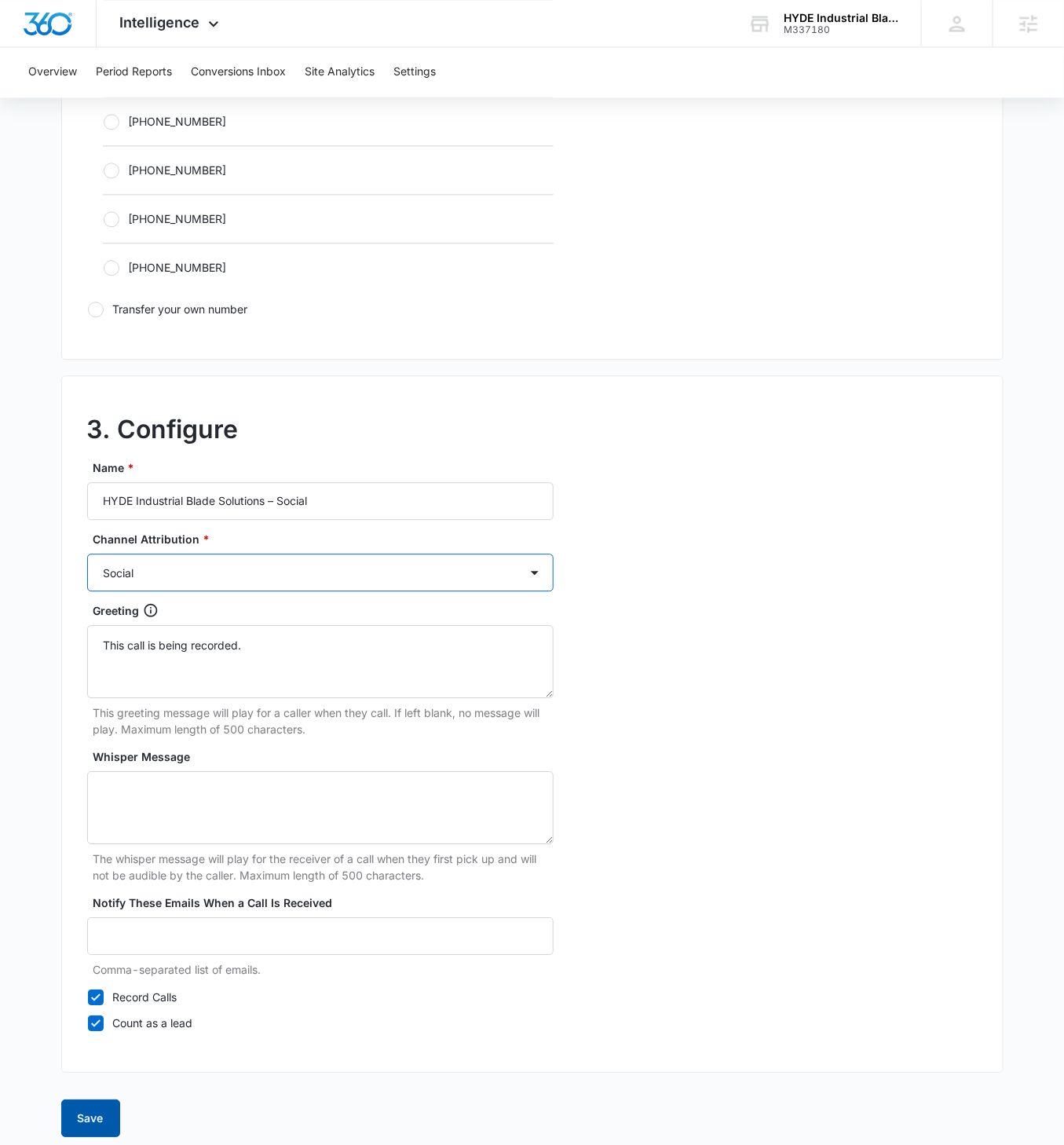
scroll to position [1028, 0]
click at [88, 658] on button "Save" at bounding box center [91, 1119] width 59 height 37
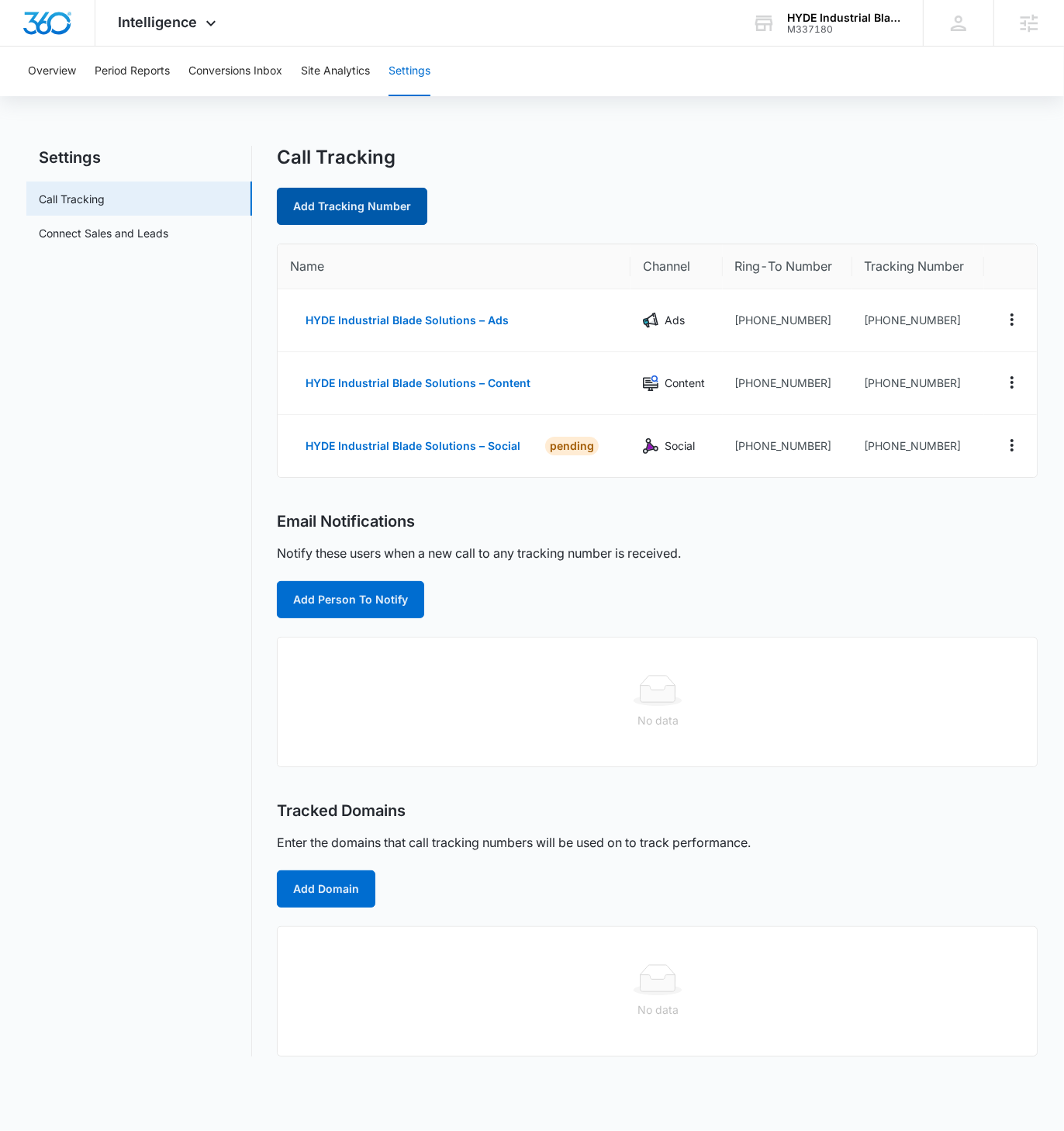
click at [378, 205] on link "Add Tracking Number" at bounding box center [351, 207] width 150 height 37
select select "by_area_code"
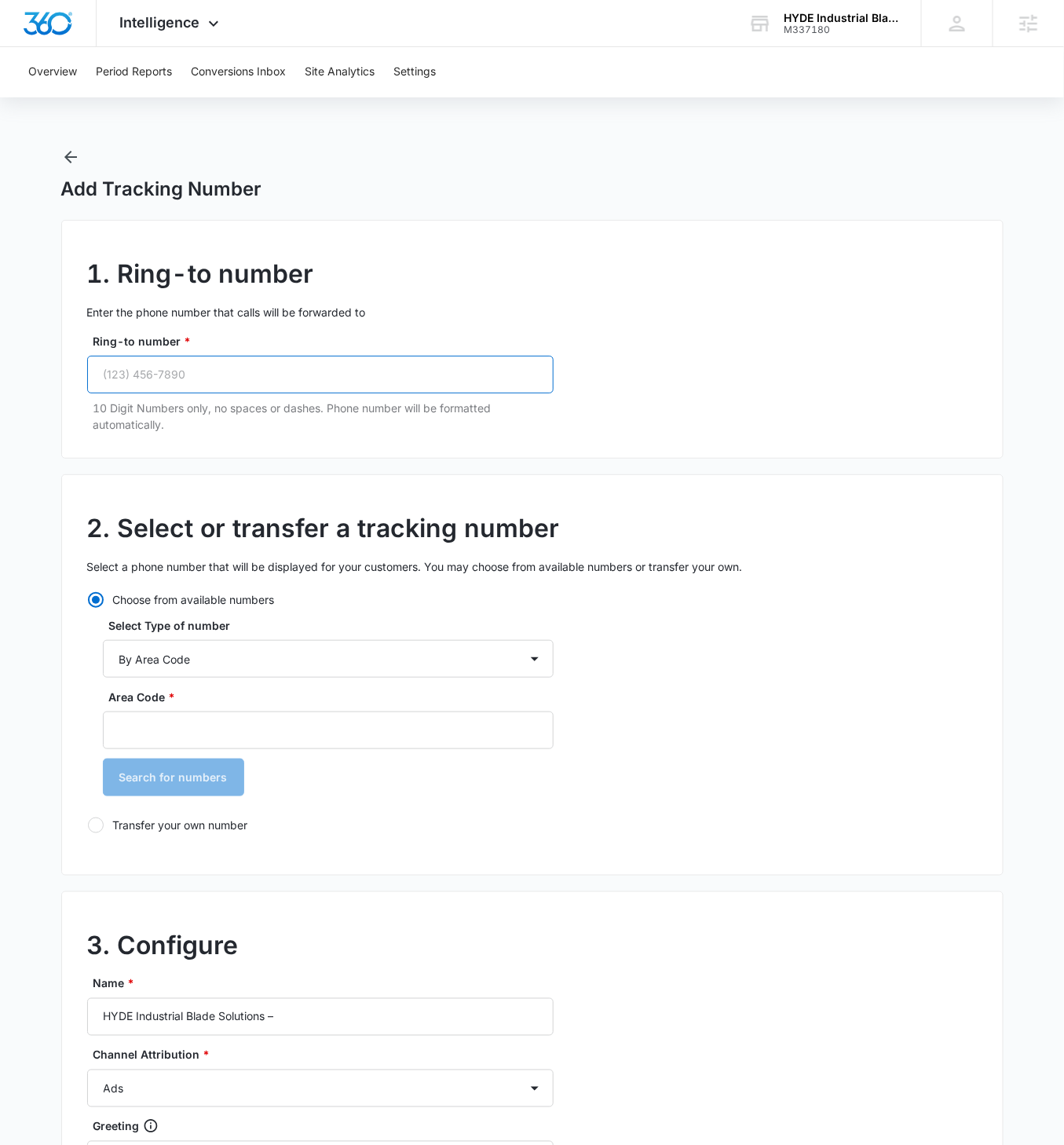
click at [240, 385] on input "Ring-to number *" at bounding box center [320, 375] width 466 height 37
paste input "(508) 765-4759"
type input "(508) 765-4759"
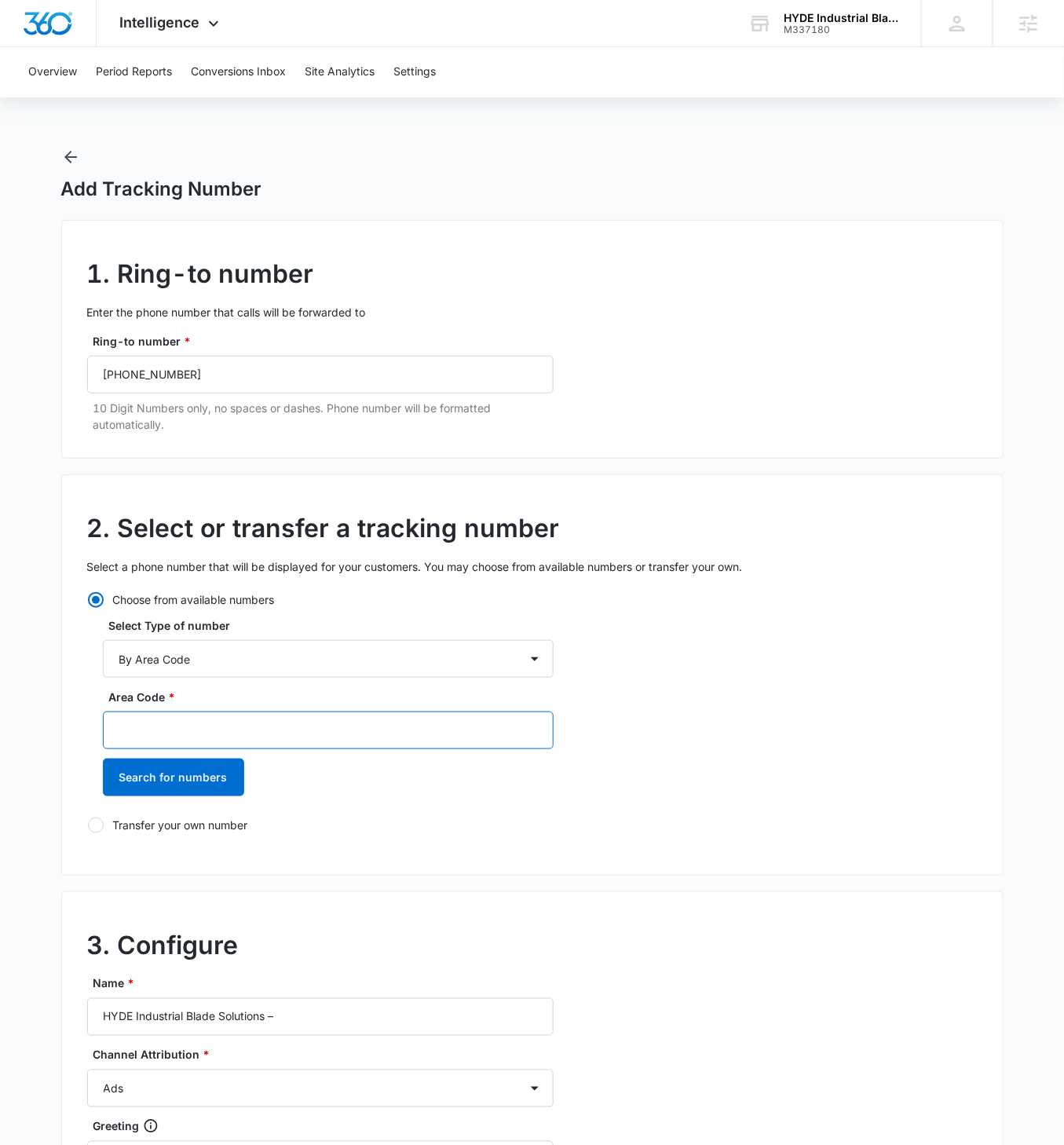
click at [223, 658] on input "Area Code *" at bounding box center [328, 730] width 451 height 37
type input "508"
click at [103, 658] on button "Search for numbers" at bounding box center [173, 777] width 141 height 37
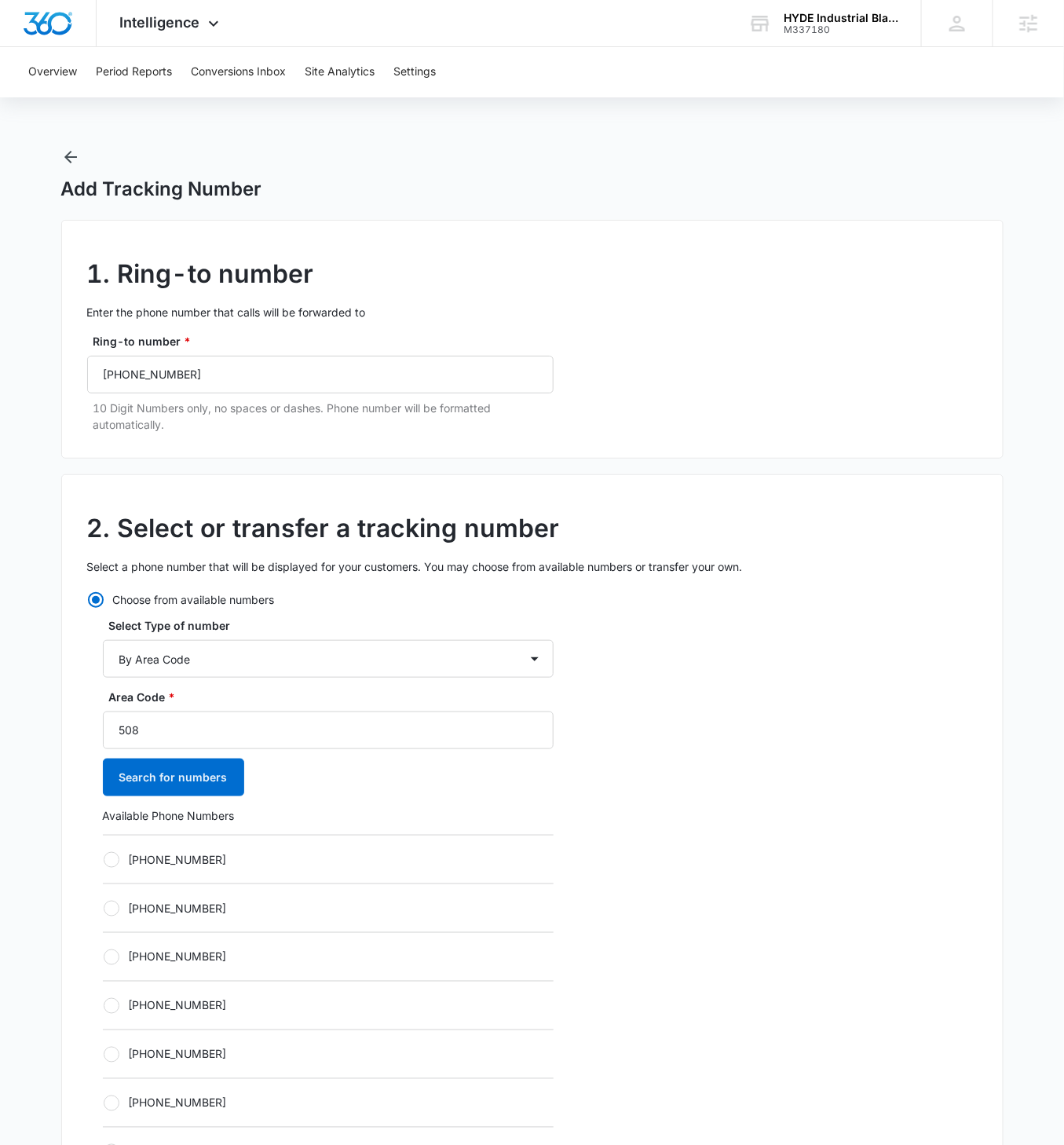
click at [127, 658] on label "[PHONE_NUMBER]" at bounding box center [328, 859] width 451 height 17
click at [103, 658] on input "[PHONE_NUMBER]" at bounding box center [103, 859] width 1 height 1
radio input "true"
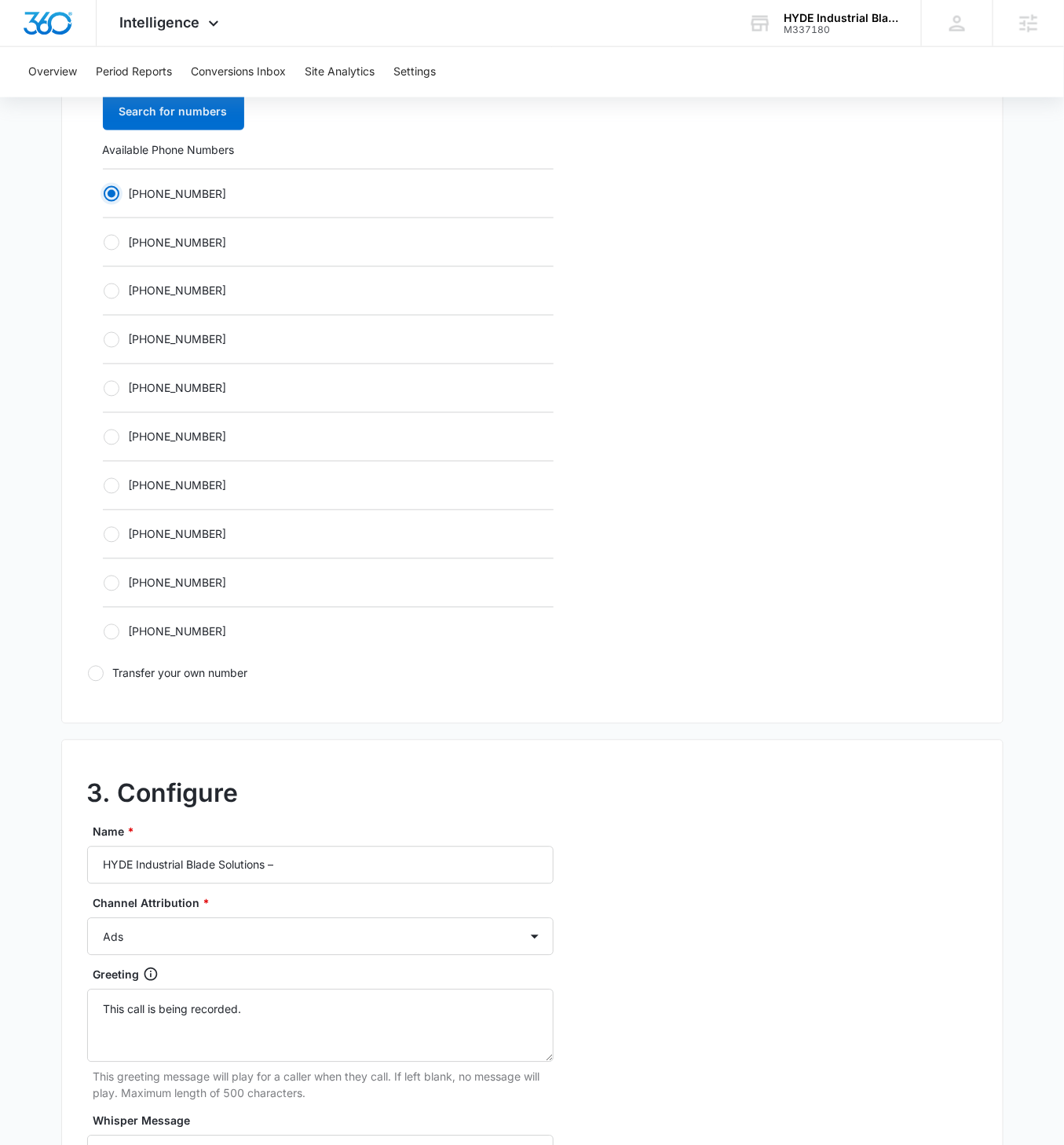
scroll to position [851, 0]
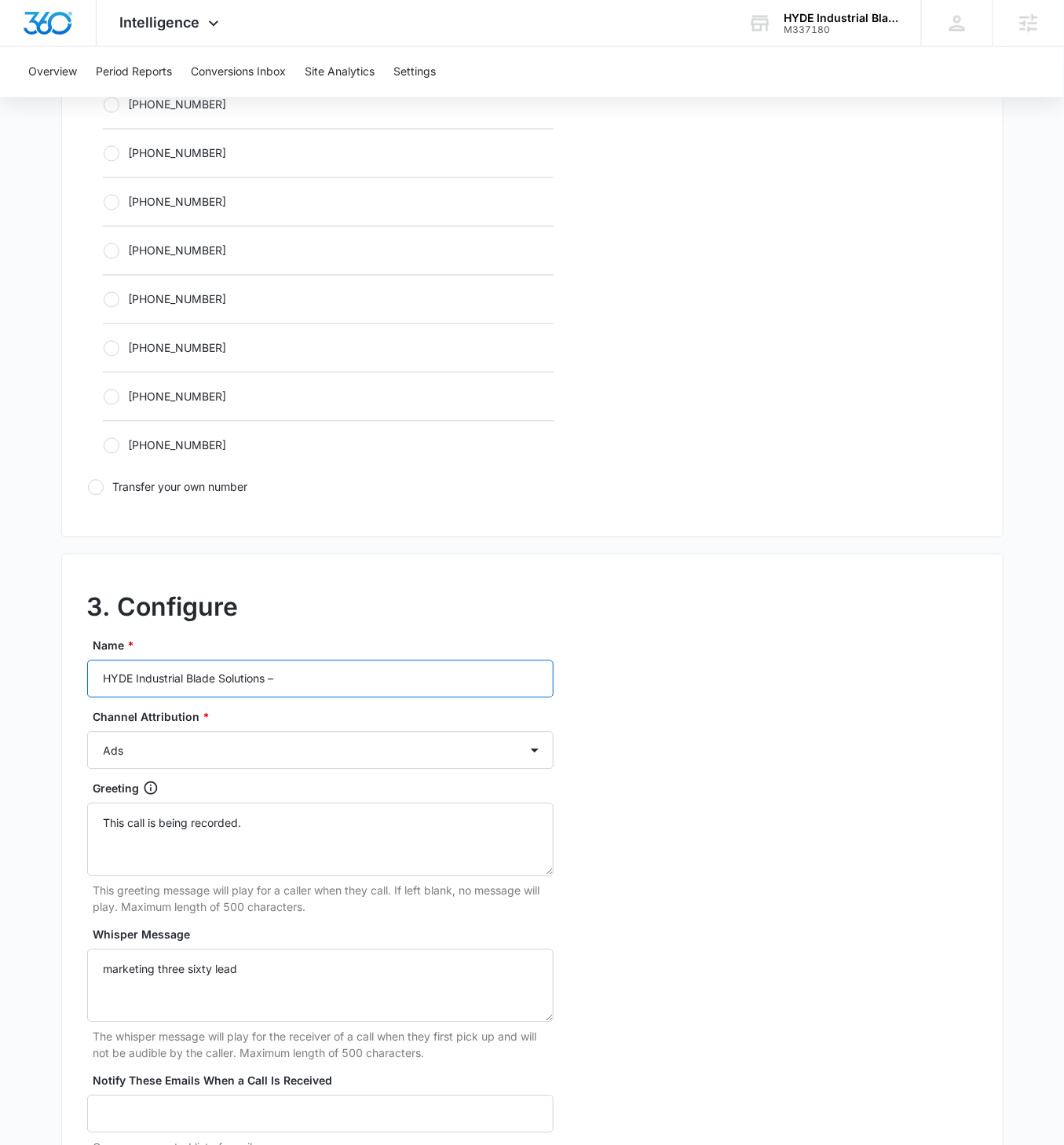
click at [363, 658] on input "HYDE Industrial Blade Solutions –" at bounding box center [320, 679] width 466 height 37
type input "HYDE Industrial Blade Solutions – Other"
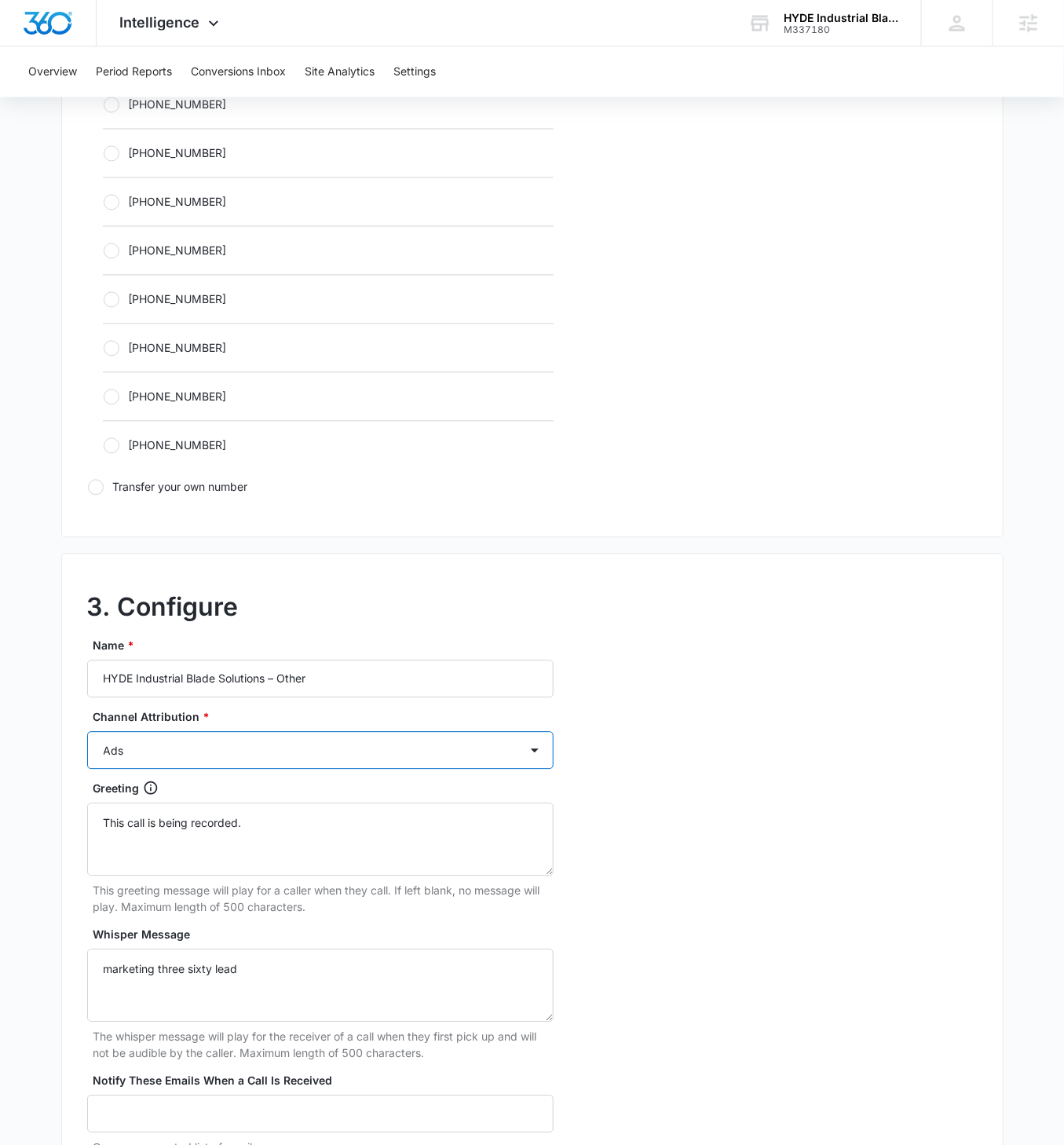
click at [396, 658] on select "Ads Local Service Ads Content Social Other" at bounding box center [320, 750] width 466 height 37
select select "OTHER"
click at [87, 658] on select "Ads Local Service Ads Content Social Other" at bounding box center [320, 750] width 466 height 37
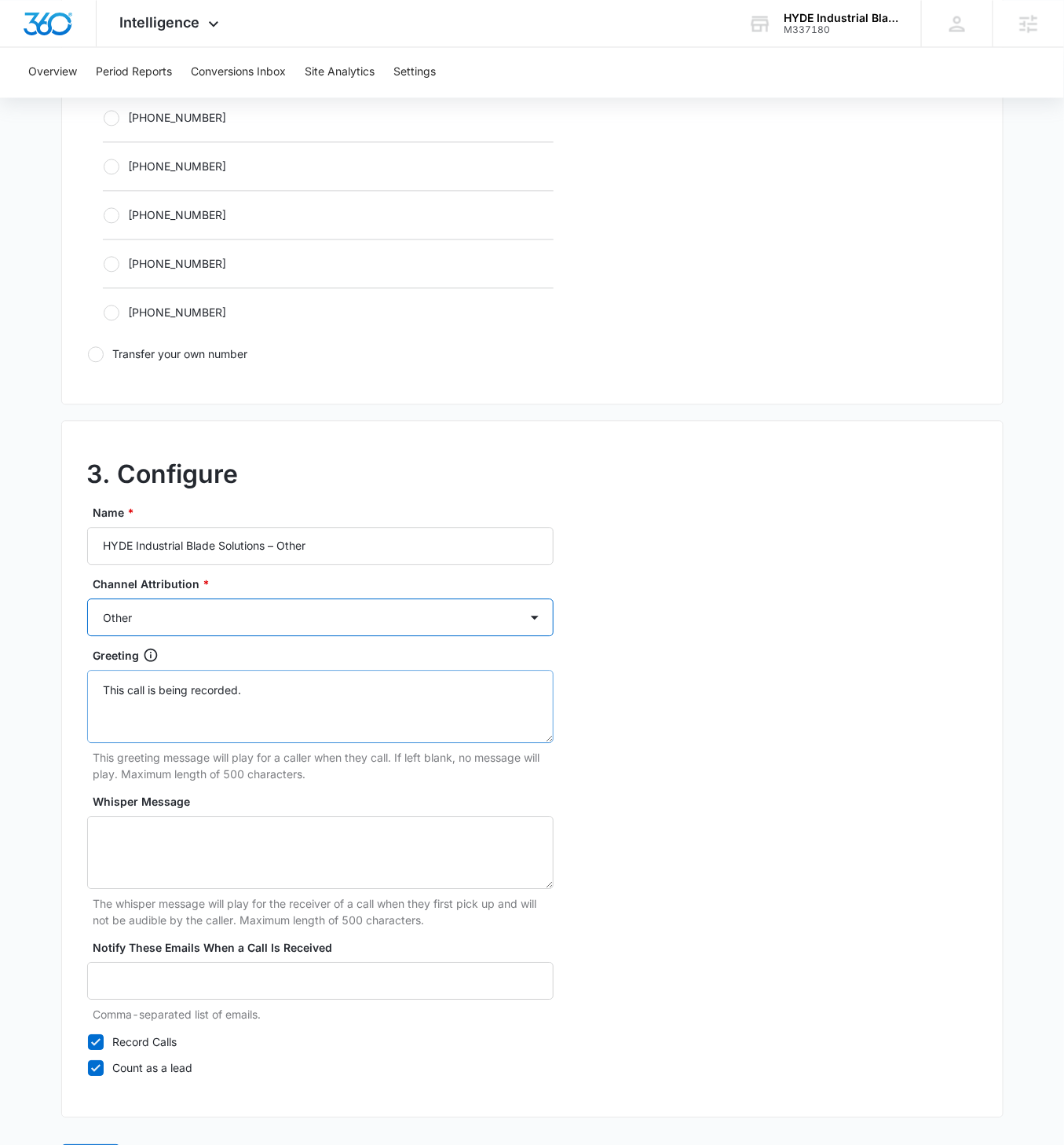
scroll to position [1033, 0]
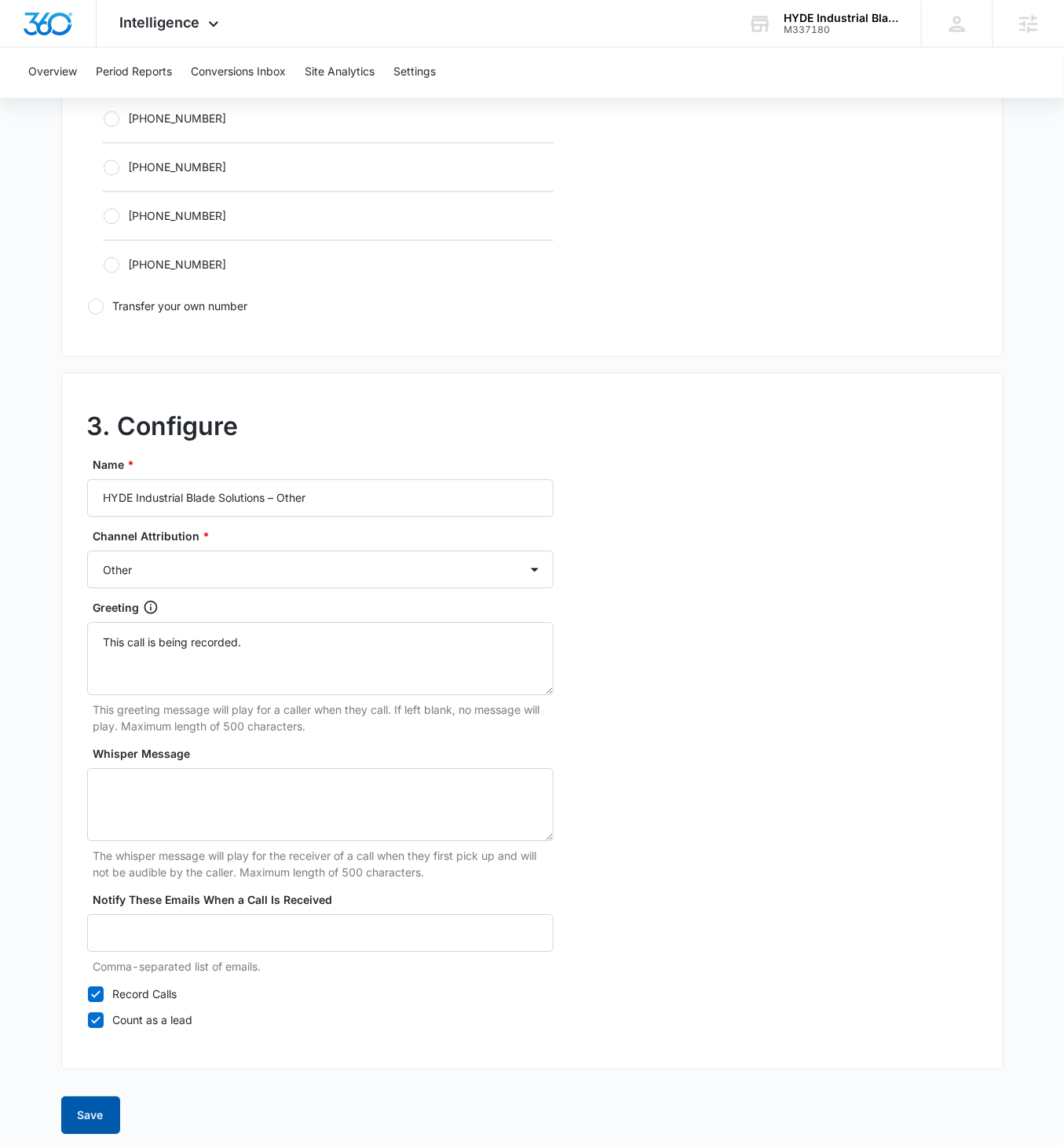
click at [88, 658] on button "Save" at bounding box center [91, 1115] width 59 height 37
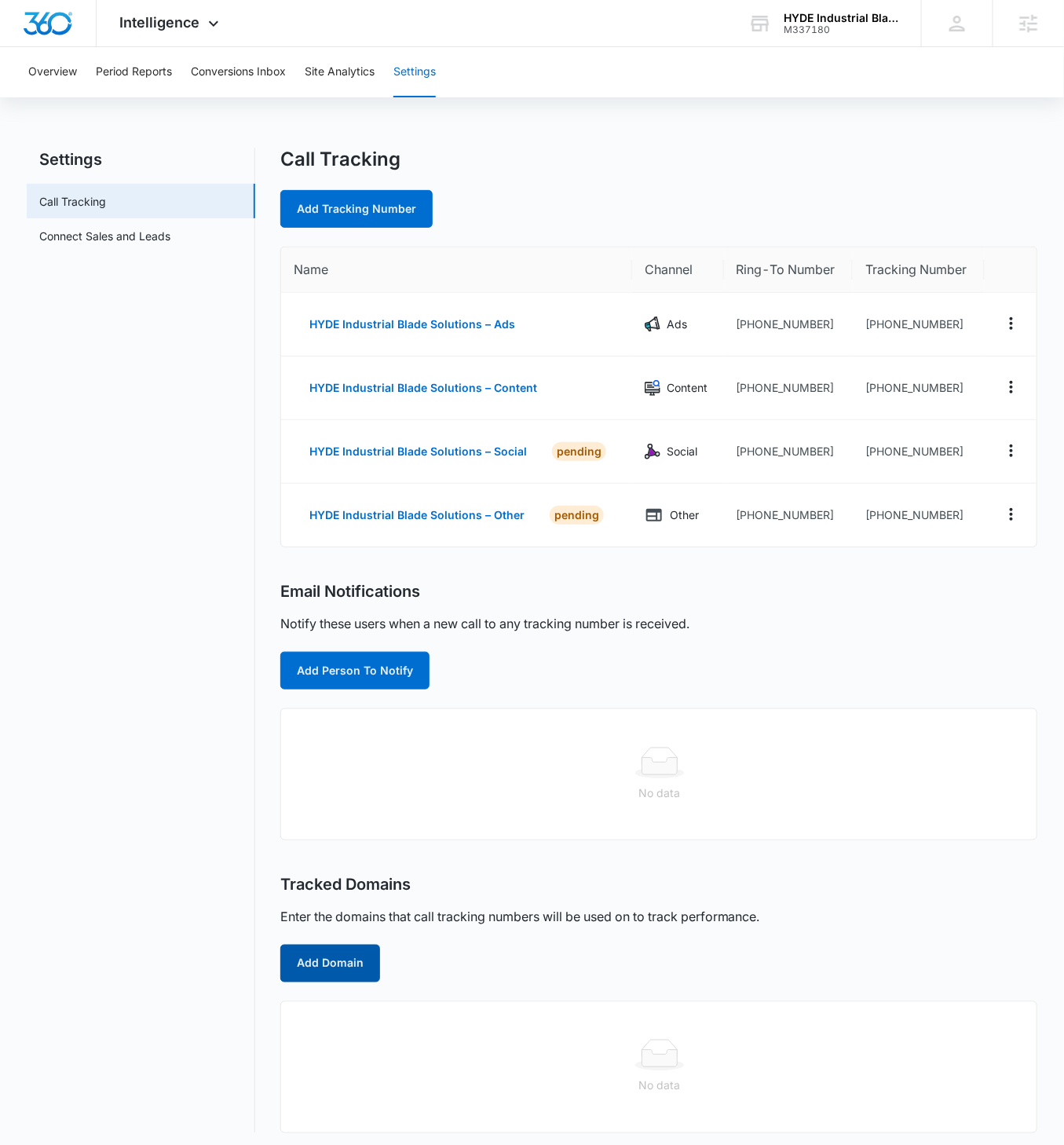
click at [339, 658] on button "Add Domain" at bounding box center [330, 964] width 100 height 37
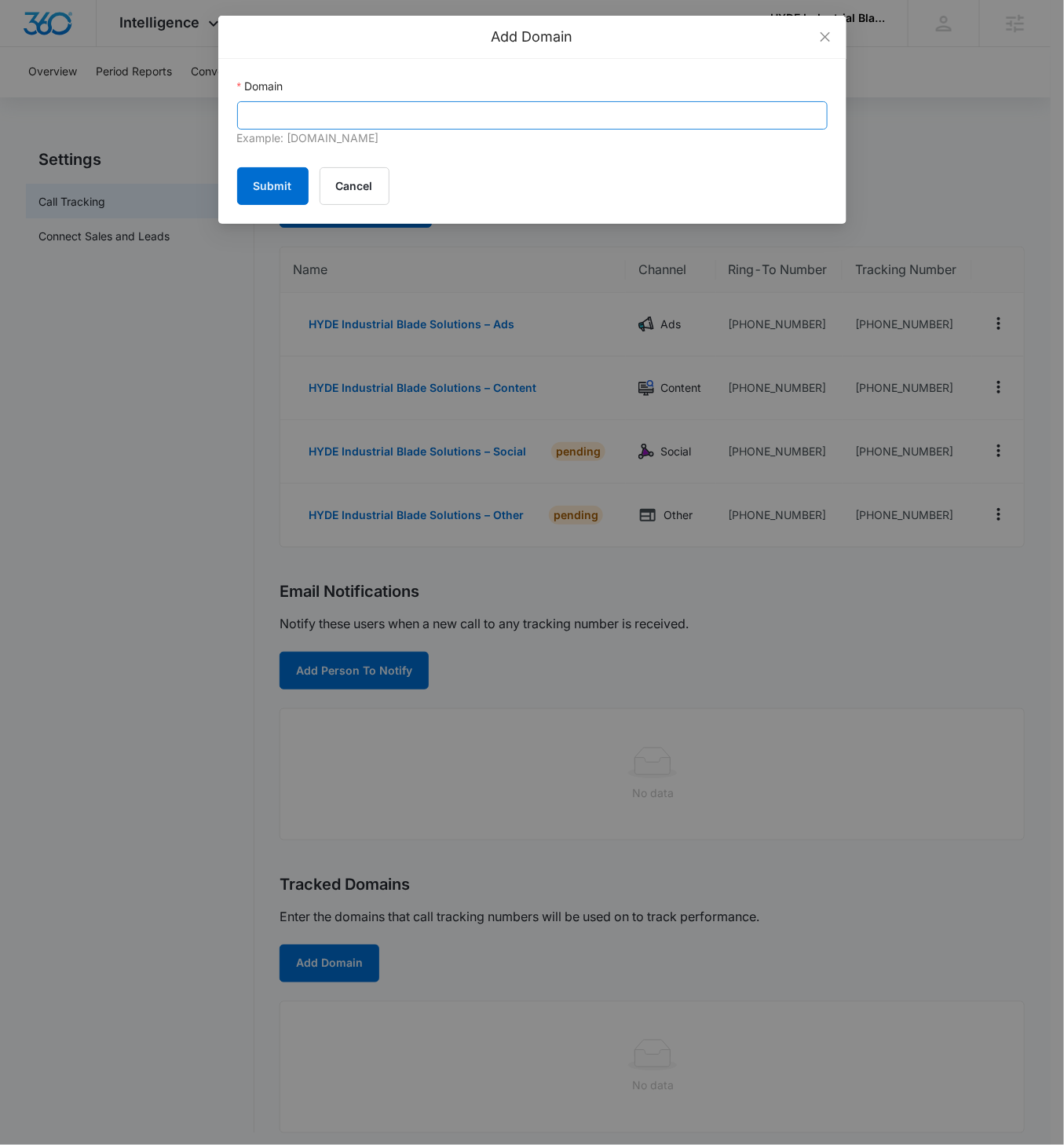
drag, startPoint x: 388, startPoint y: 91, endPoint x: 391, endPoint y: 119, distance: 28.2
click at [388, 92] on div "Domain" at bounding box center [533, 89] width 591 height 23
click at [390, 121] on input "Domain" at bounding box center [533, 116] width 591 height 28
paste input "[DOMAIN_NAME]"
type input "[DOMAIN_NAME]"
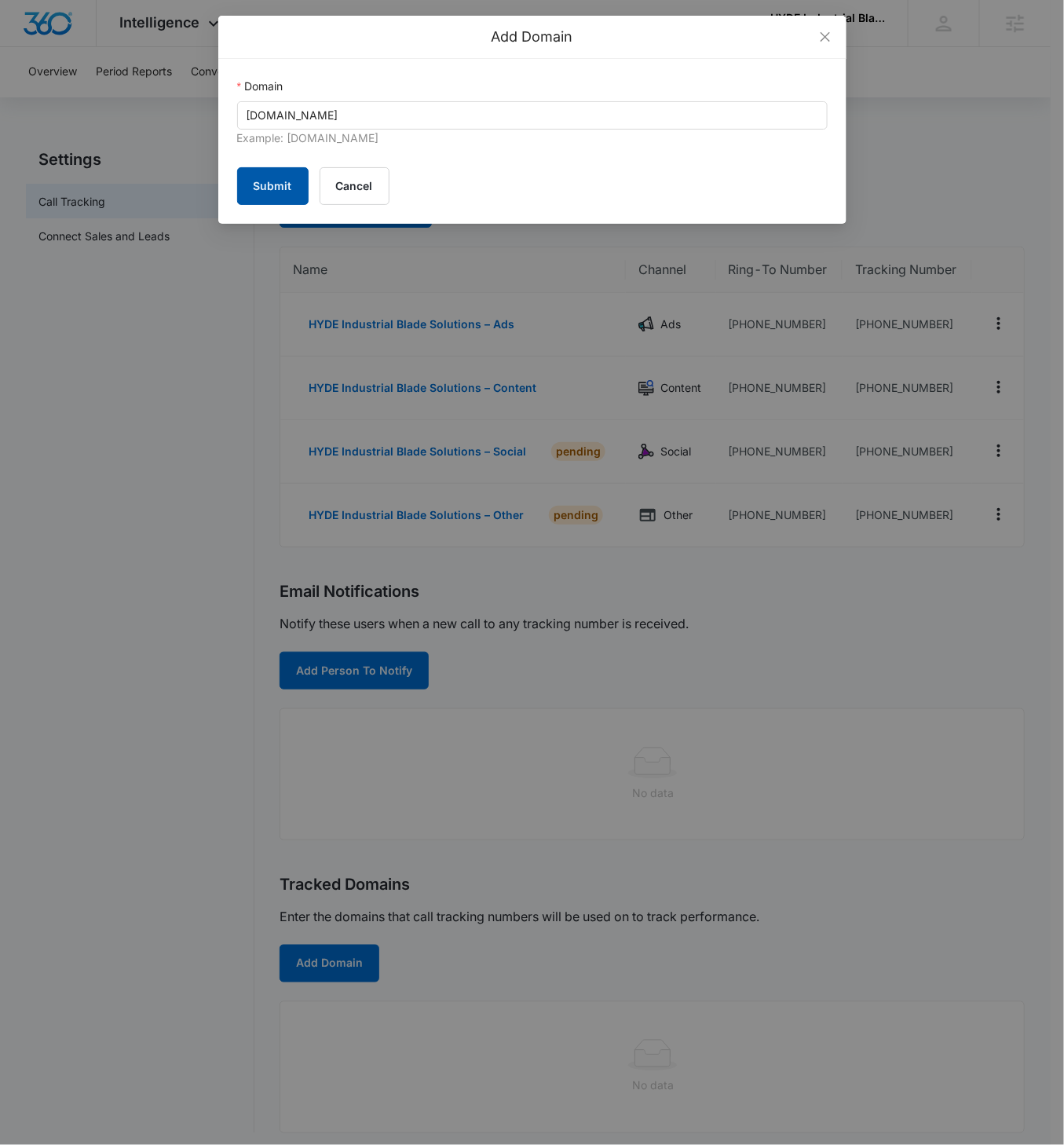
click at [270, 190] on button "Submit" at bounding box center [273, 186] width 71 height 37
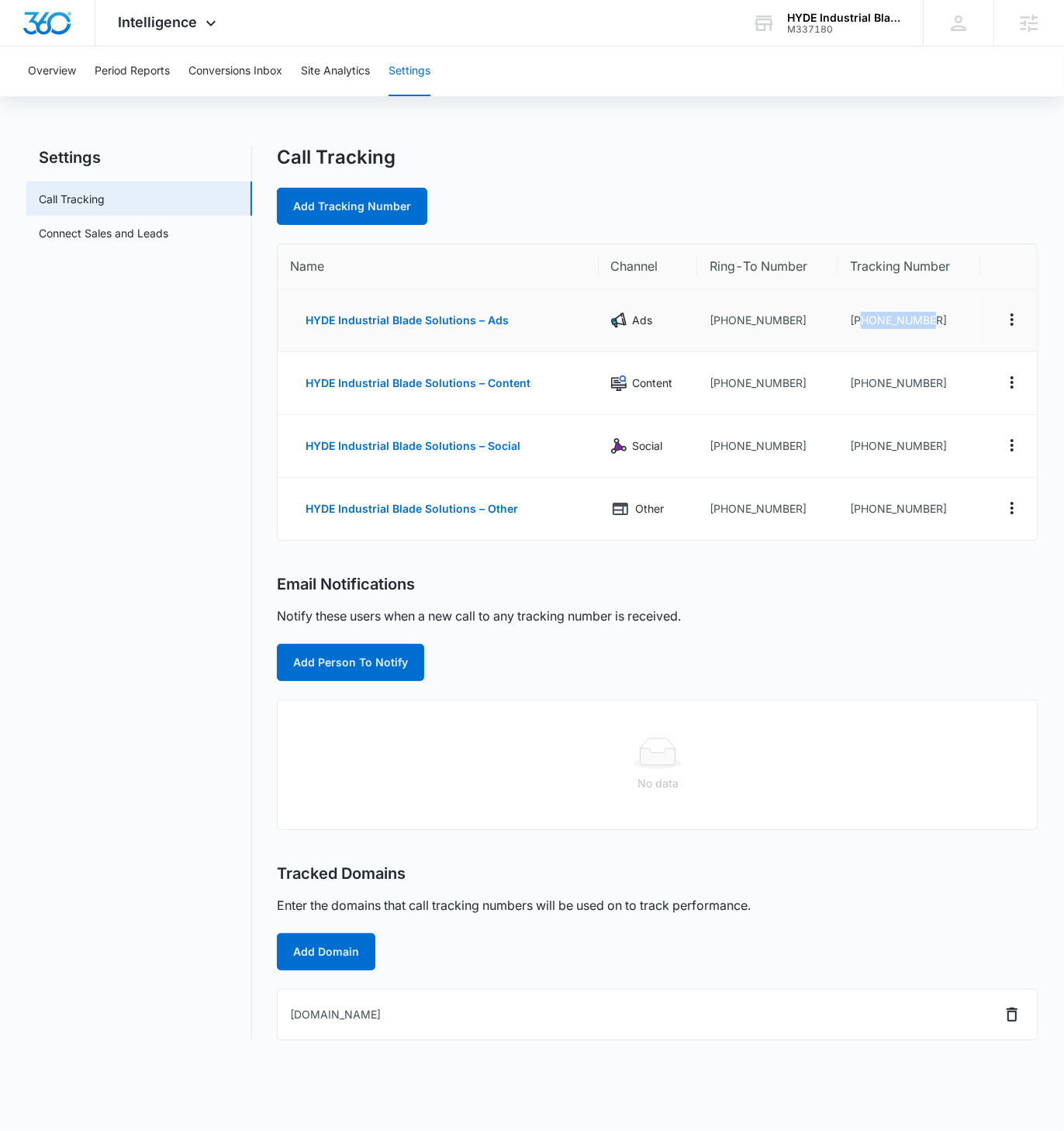
drag, startPoint x: 946, startPoint y: 316, endPoint x: 858, endPoint y: 319, distance: 88.1
click at [858, 319] on td "[PHONE_NUMBER]" at bounding box center [908, 320] width 142 height 62
copy td "5082338419"
drag, startPoint x: 934, startPoint y: 378, endPoint x: 861, endPoint y: 384, distance: 73.2
click at [861, 384] on td "[PHONE_NUMBER]" at bounding box center [908, 383] width 142 height 62
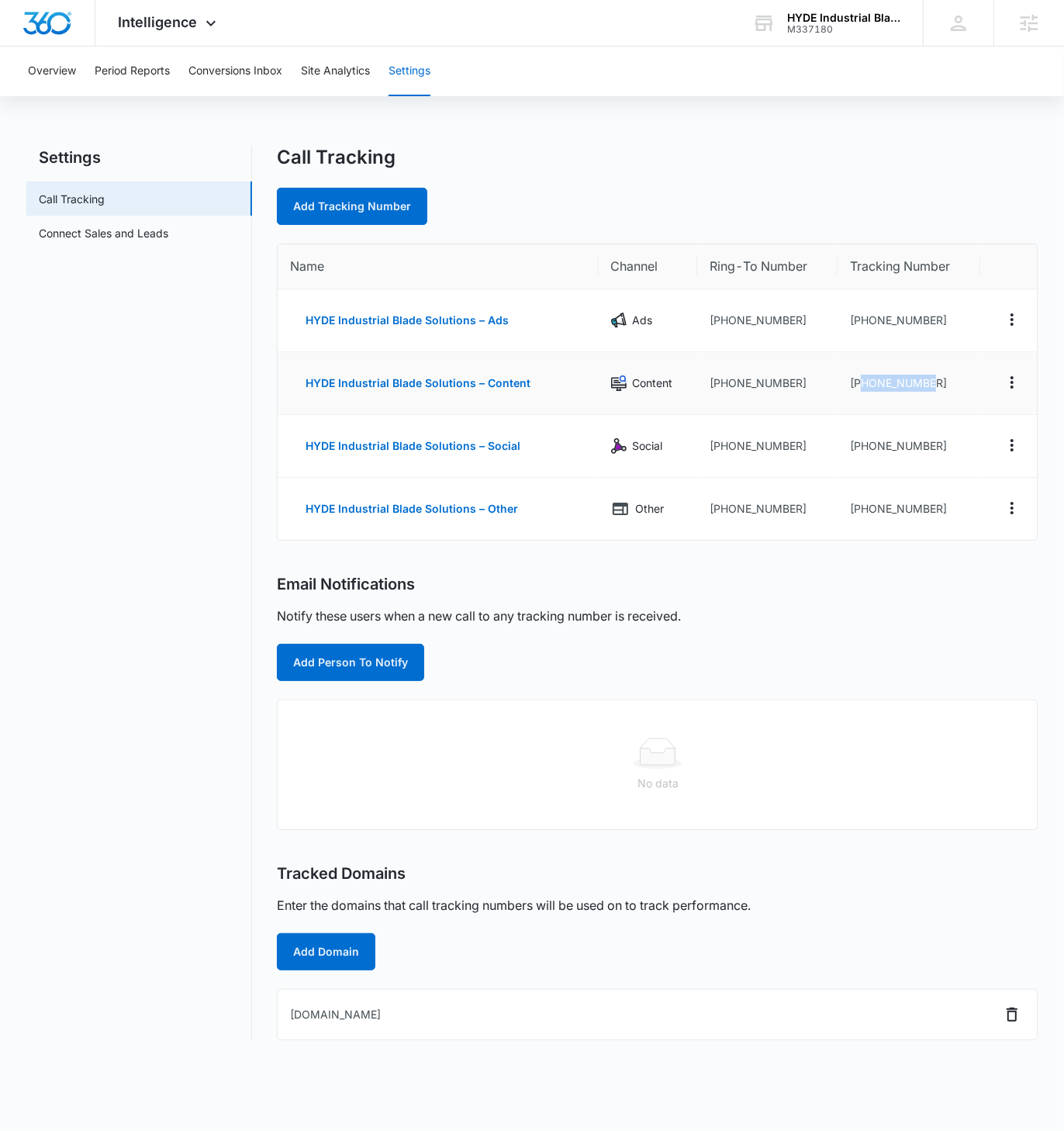
copy td "5082571170"
drag, startPoint x: 914, startPoint y: 444, endPoint x: 858, endPoint y: 444, distance: 56.0
click at [858, 444] on td "[PHONE_NUMBER]" at bounding box center [908, 446] width 142 height 62
copy td "5082615413"
drag, startPoint x: 934, startPoint y: 512, endPoint x: 859, endPoint y: 508, distance: 75.1
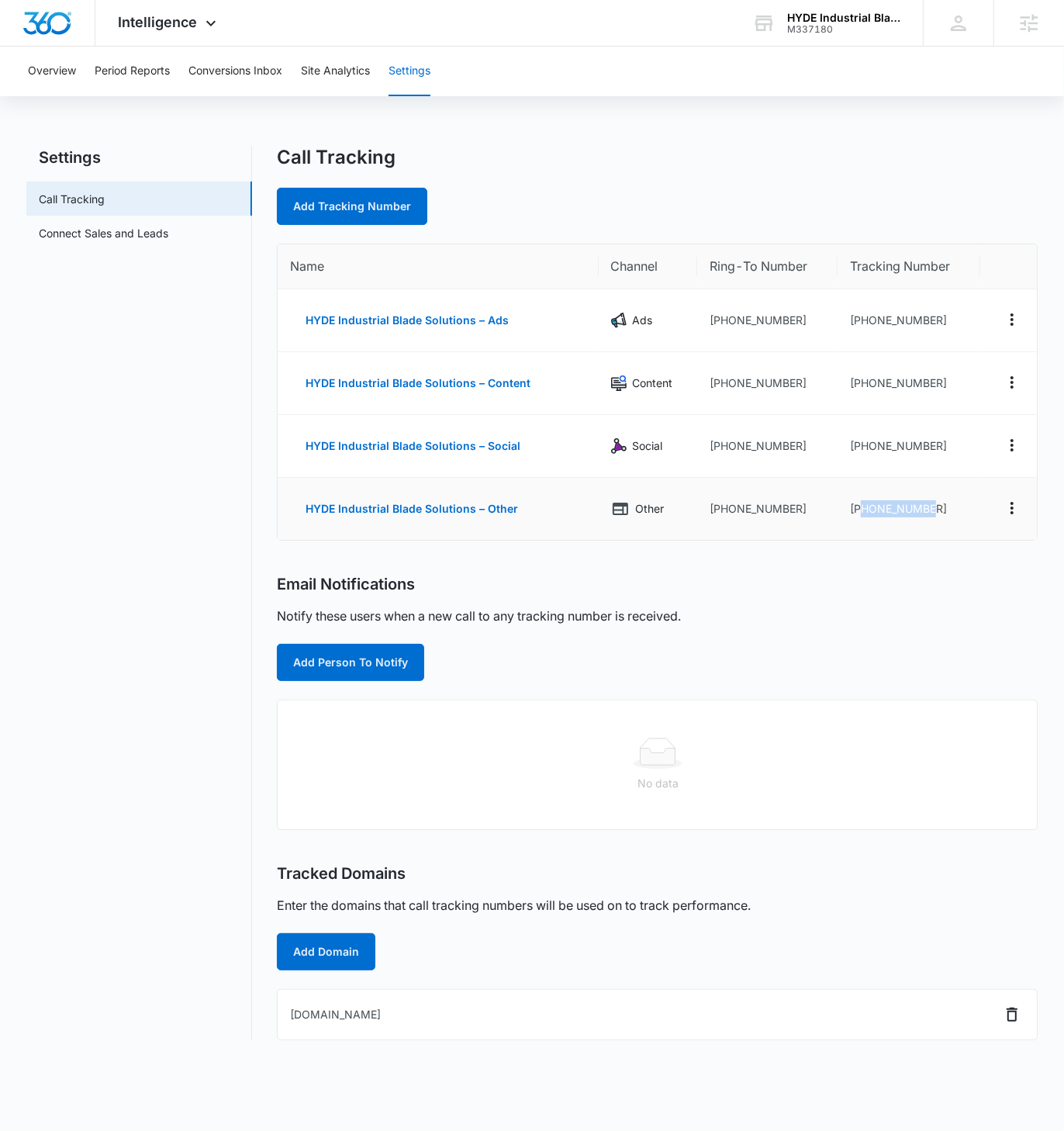
click at [859, 508] on td "[PHONE_NUMBER]" at bounding box center [908, 509] width 142 height 62
copy td "5082968220"
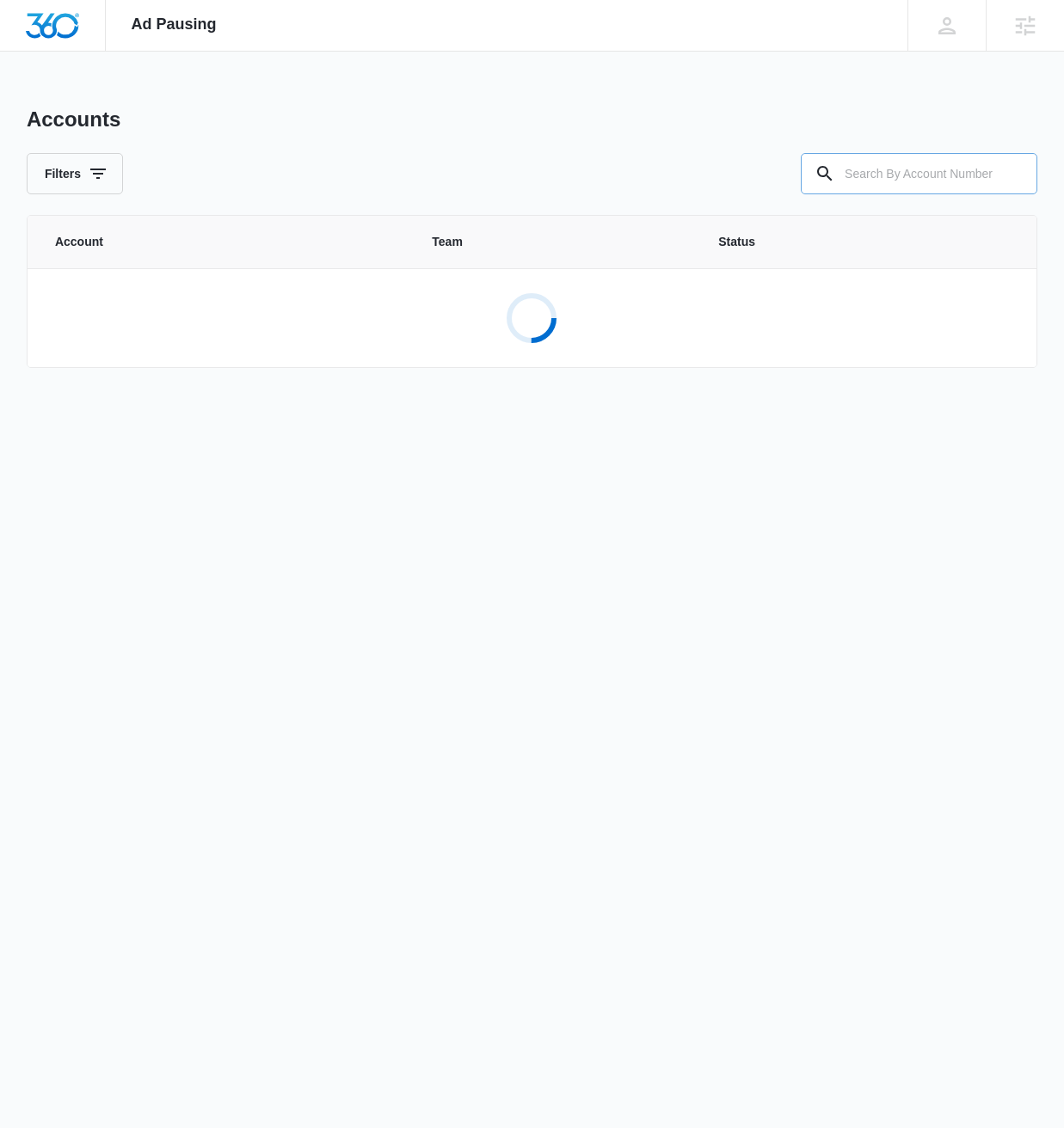
click at [984, 176] on input "text" at bounding box center [919, 173] width 237 height 41
paste input "M337180"
type input "M337180"
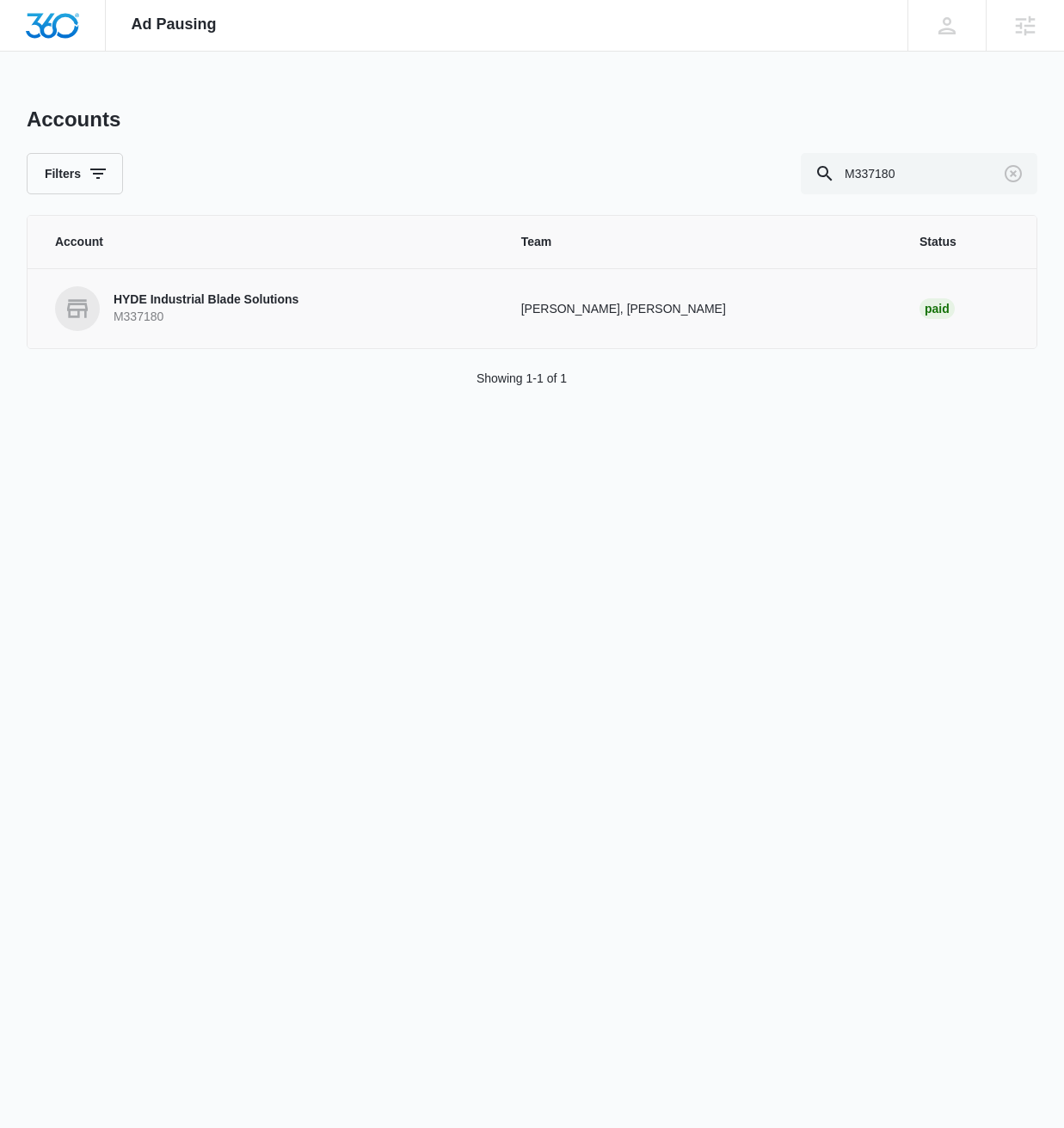
click at [214, 291] on p "HYDE Industrial Blade Solutions" at bounding box center [206, 300] width 185 height 18
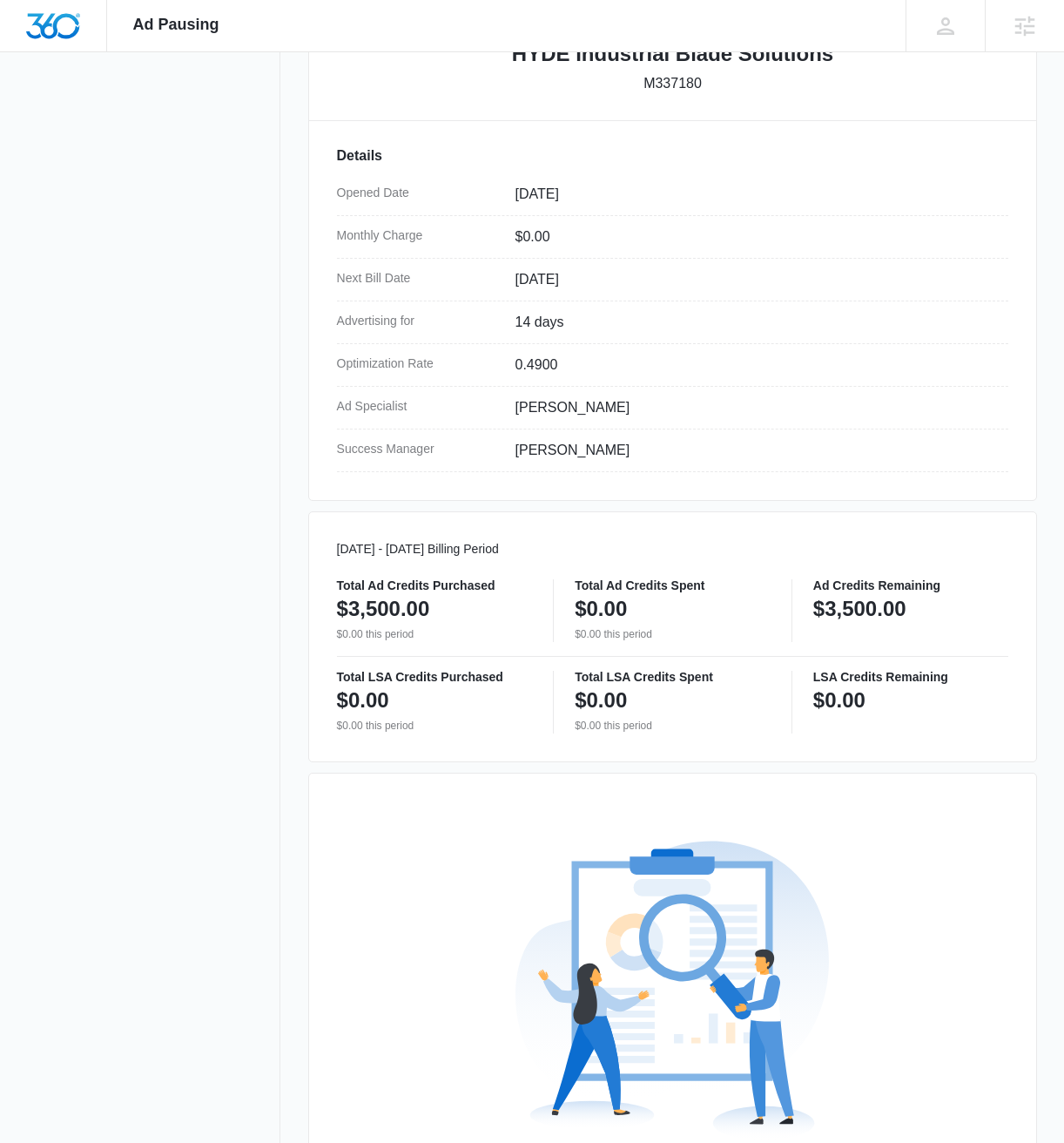
scroll to position [601, 0]
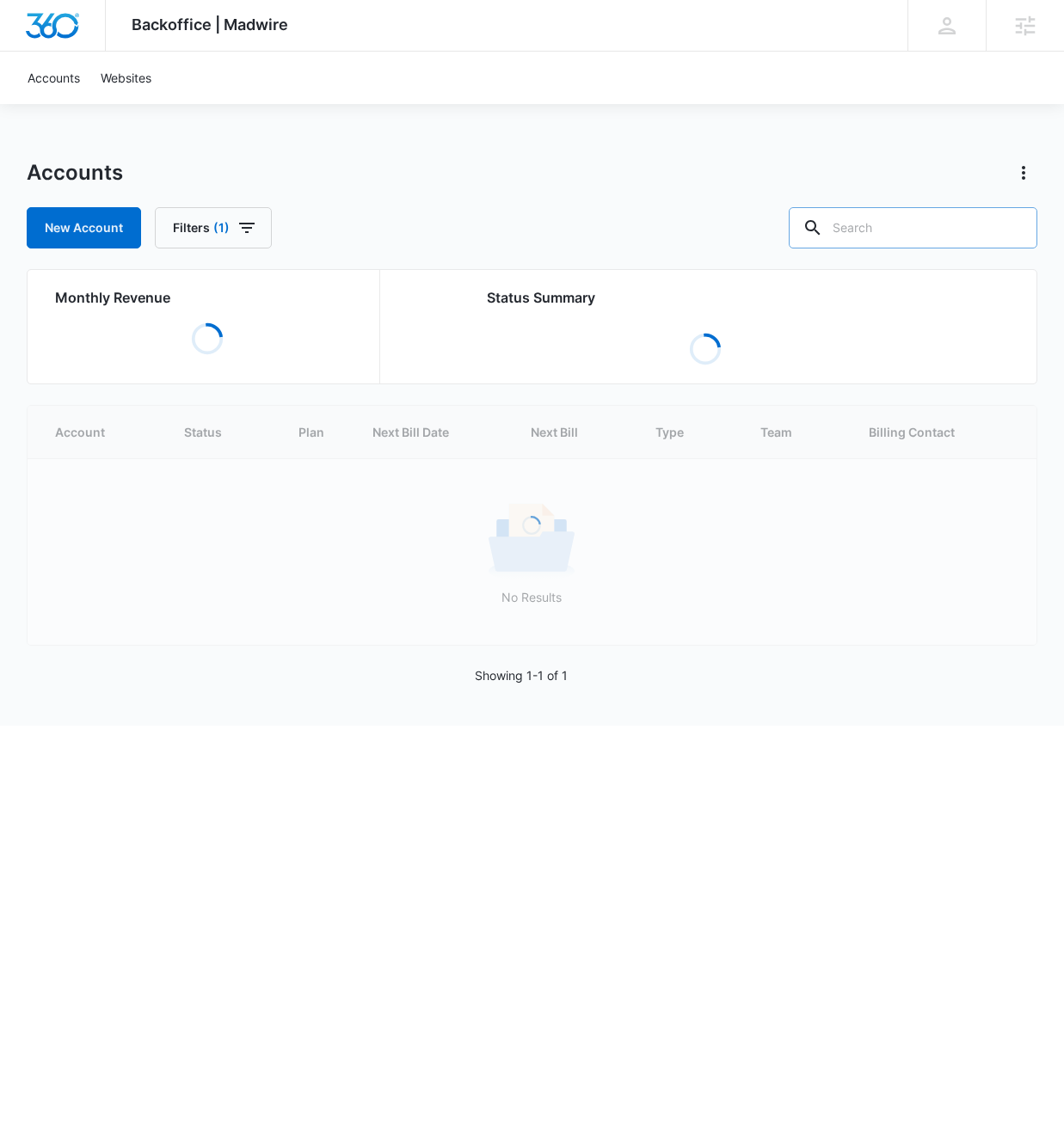
click at [940, 239] on input "text" at bounding box center [912, 228] width 248 height 41
paste input "M337180"
type input "M337180"
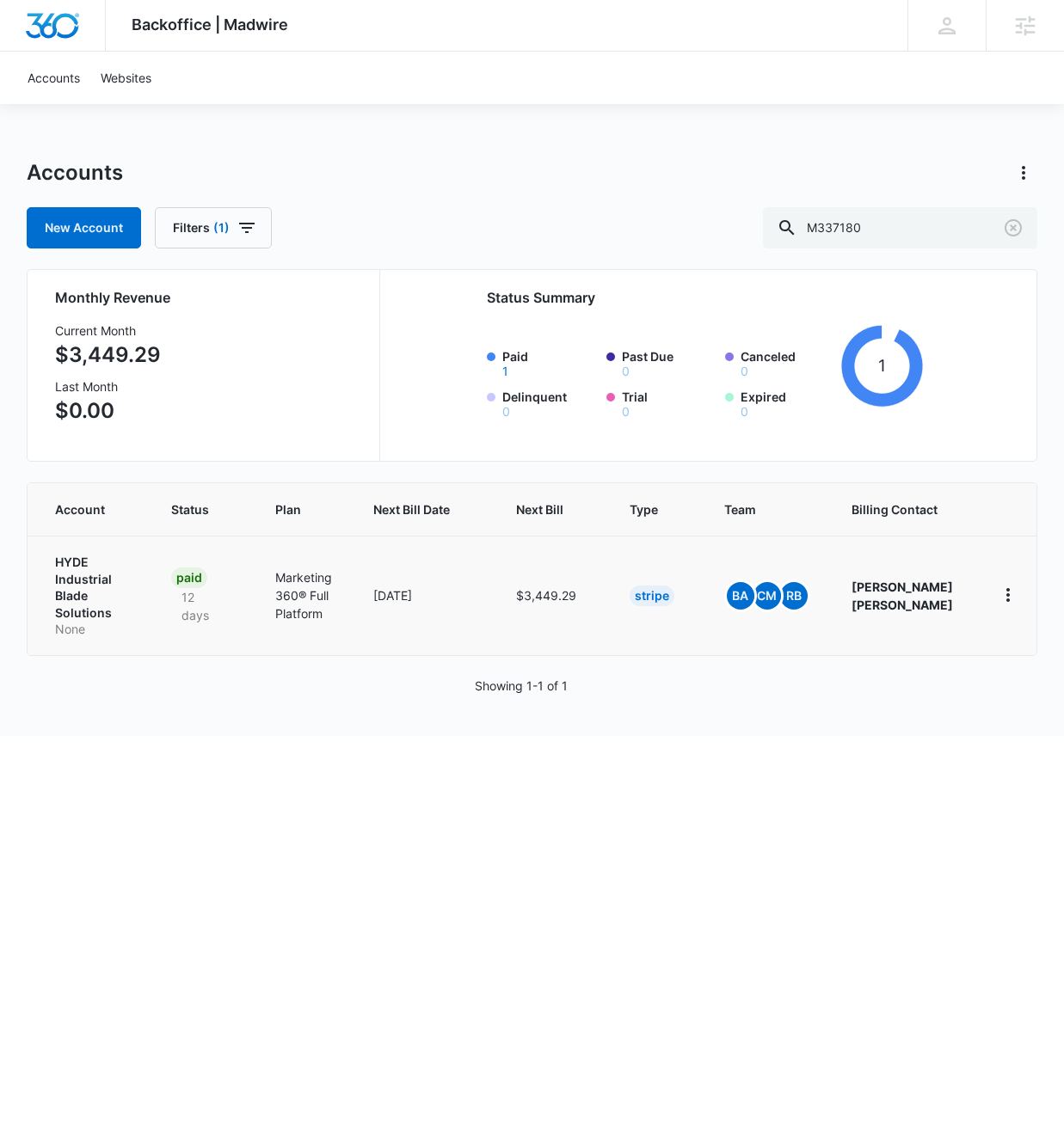
click at [84, 575] on p "HYDE Industrial Blade Solutions" at bounding box center [92, 586] width 75 height 67
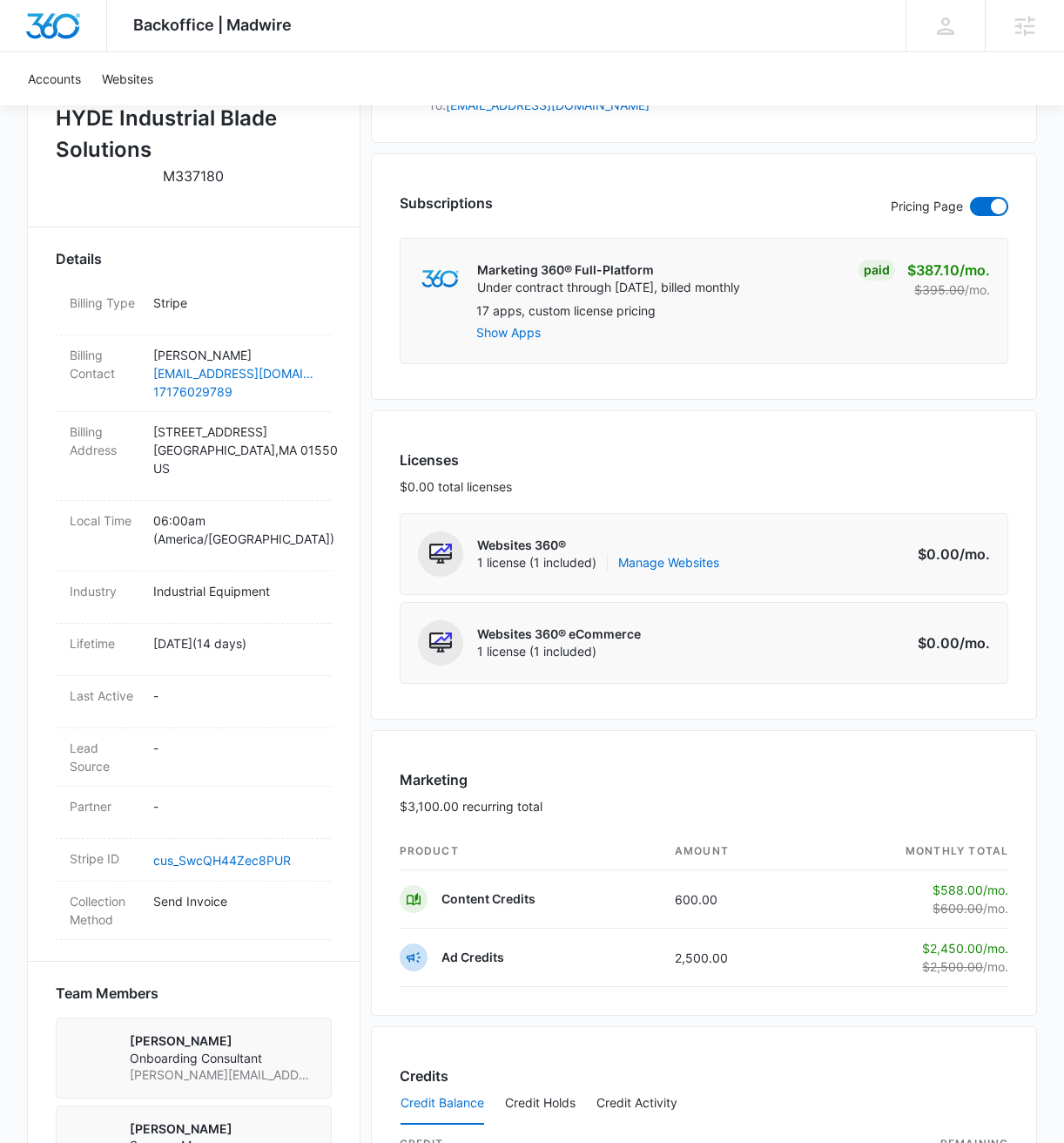
scroll to position [441, 0]
